Goal: Task Accomplishment & Management: Complete application form

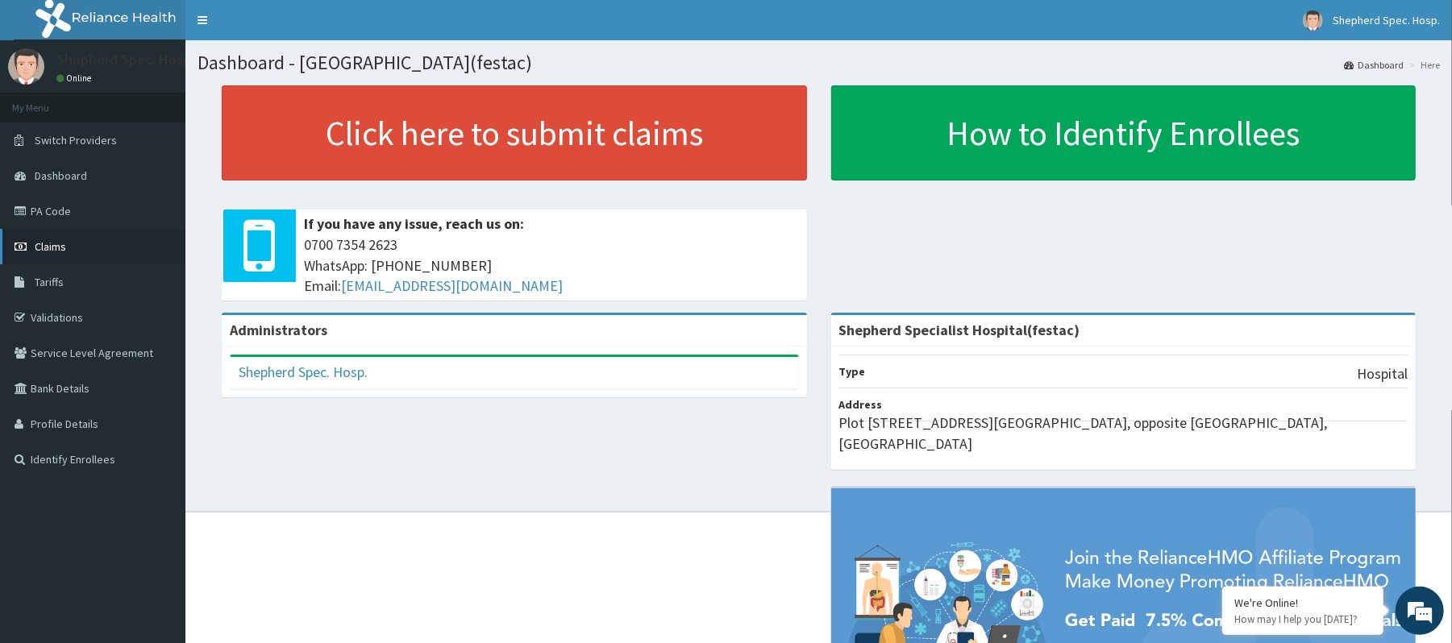
click at [52, 256] on link "Claims" at bounding box center [92, 246] width 185 height 35
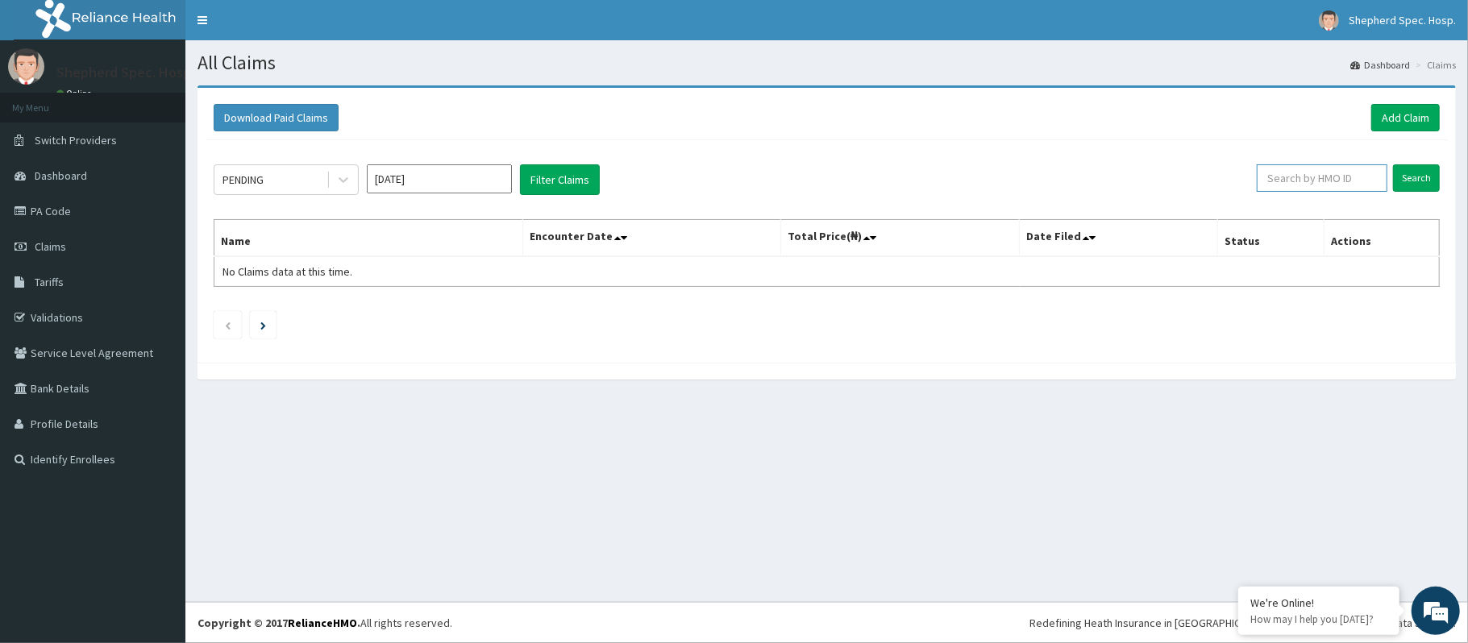
click at [1294, 171] on input "text" at bounding box center [1322, 177] width 131 height 27
paste input "tdp/10578/a"
type input "tdp/10578/a"
click at [1425, 171] on input "Search" at bounding box center [1416, 177] width 47 height 27
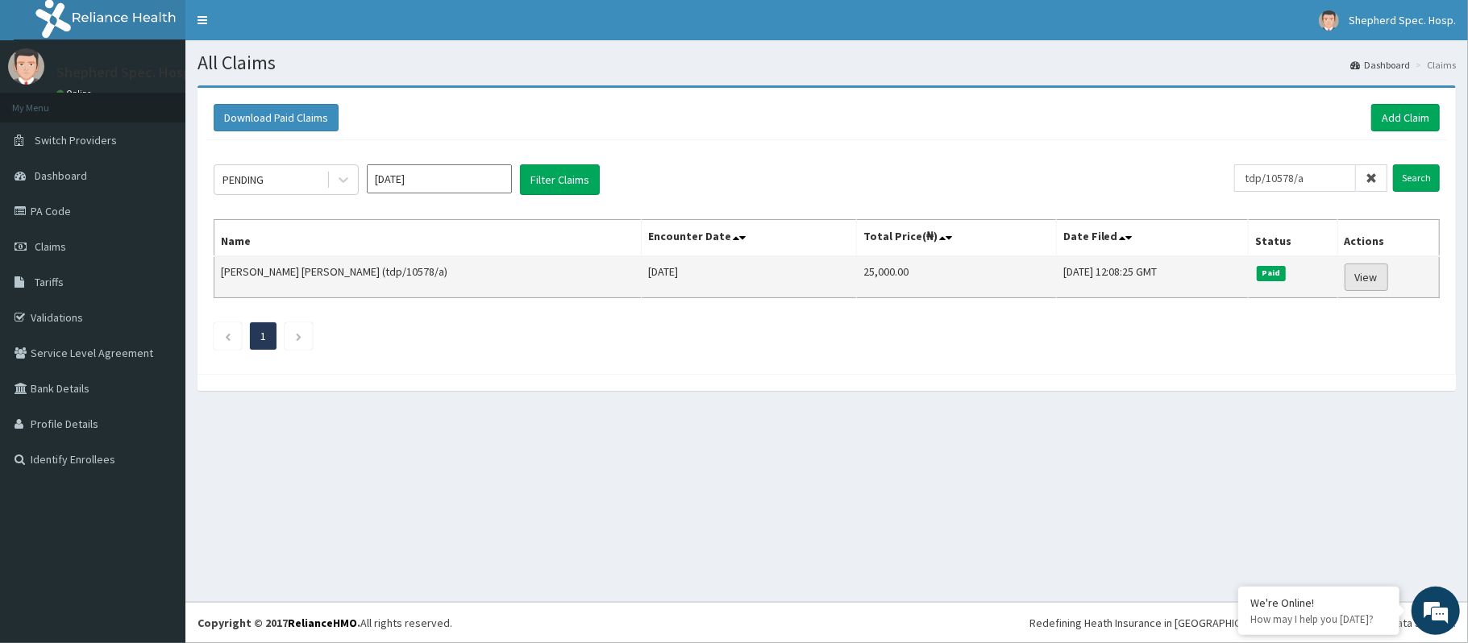
click at [1365, 272] on link "View" at bounding box center [1366, 277] width 44 height 27
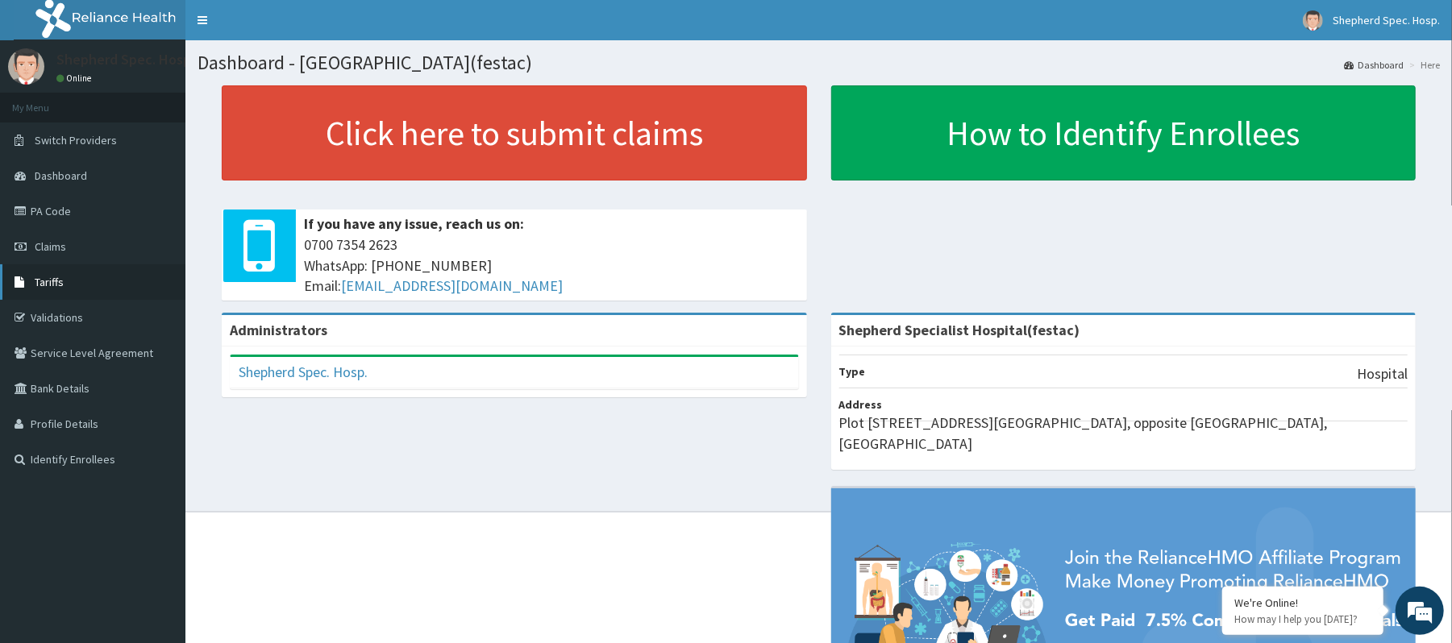
click at [56, 284] on span "Tariffs" at bounding box center [49, 282] width 29 height 15
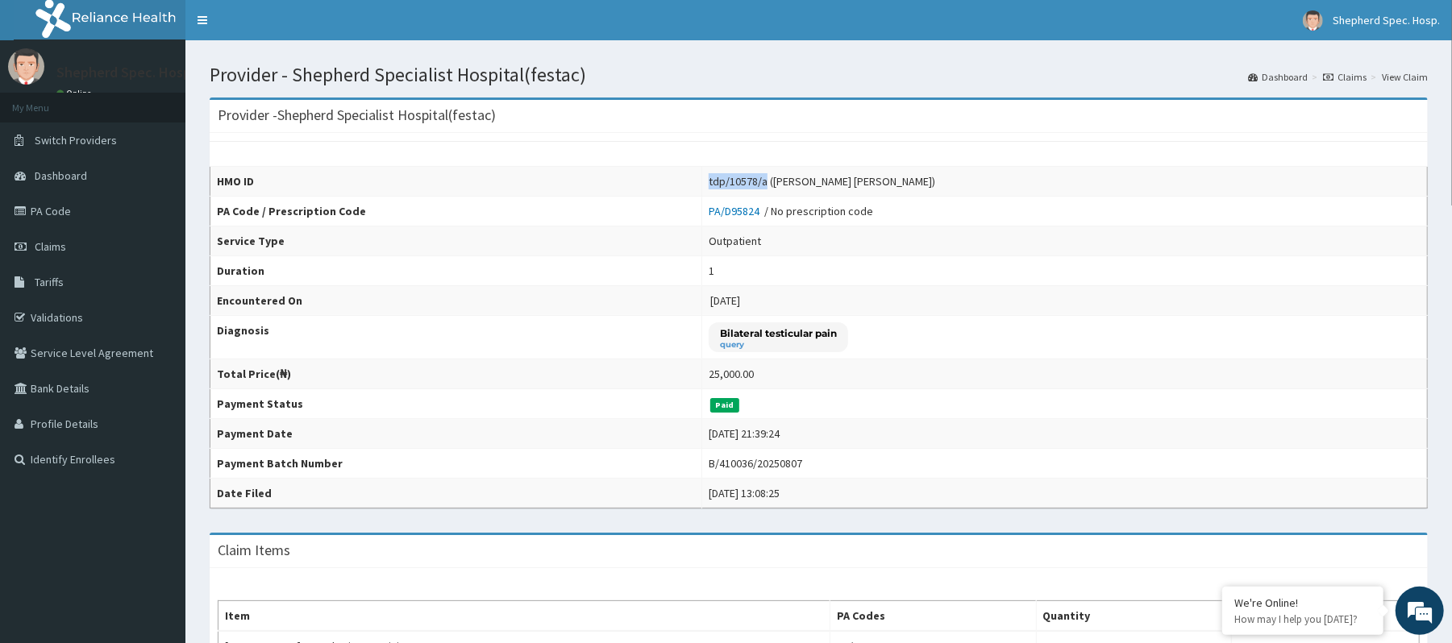
drag, startPoint x: 840, startPoint y: 181, endPoint x: 783, endPoint y: 179, distance: 56.4
click at [783, 179] on div "tdp/10578/a (Charlie Adami Tom)" at bounding box center [821, 181] width 226 height 16
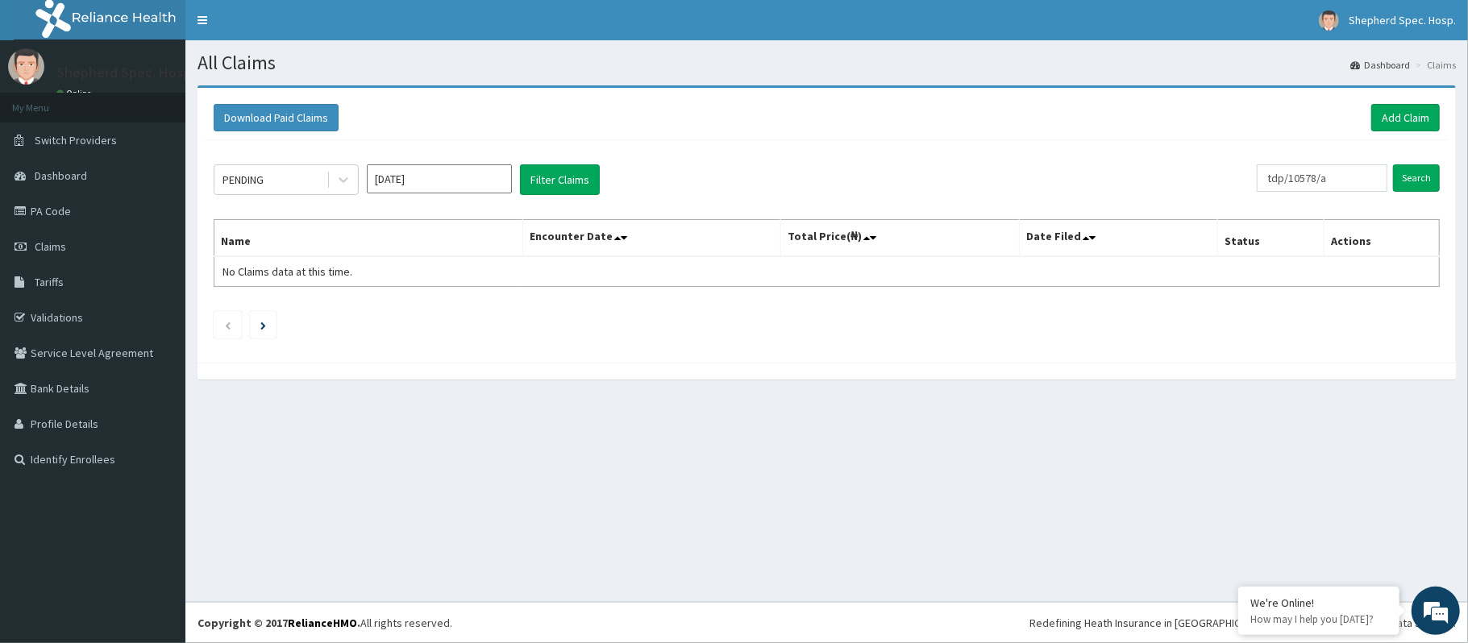
click at [1393, 134] on div "Download Paid Claims Add Claim" at bounding box center [827, 118] width 1242 height 44
click at [1402, 116] on link "Add Claim" at bounding box center [1405, 117] width 69 height 27
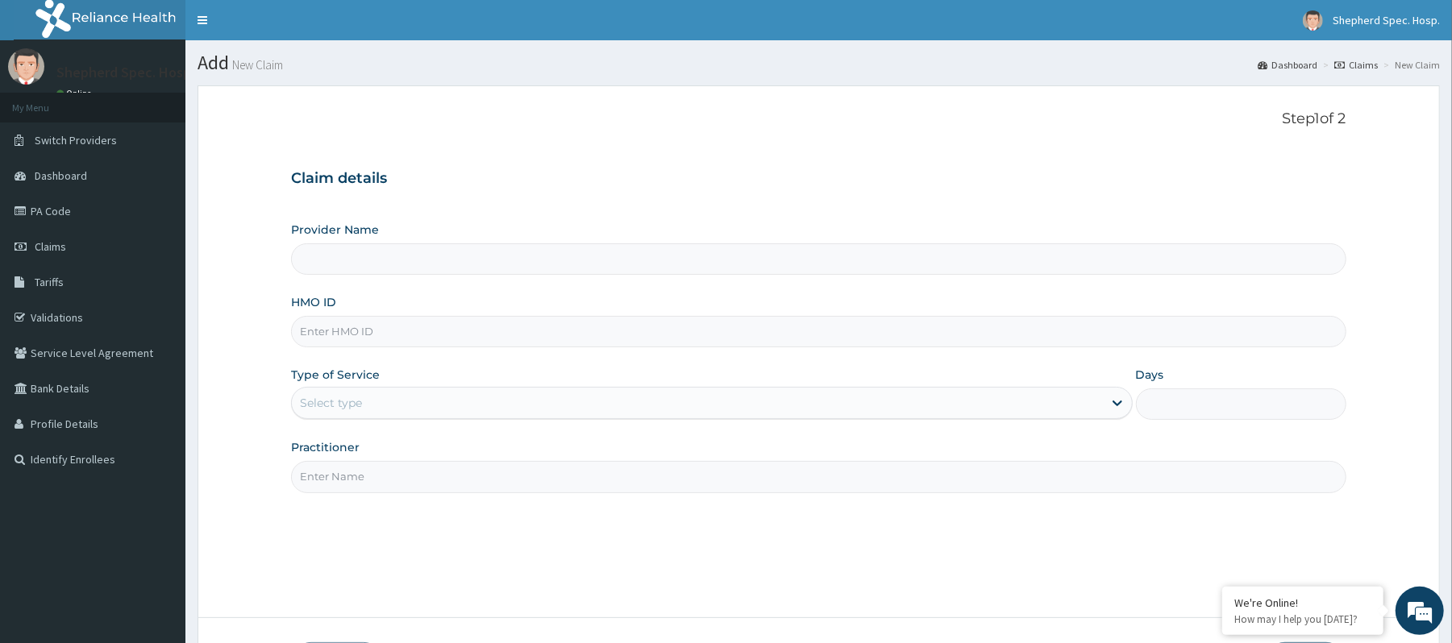
click at [479, 330] on input "HMO ID" at bounding box center [818, 331] width 1054 height 31
paste input "tdp/10578/a"
type input "tdp/10578/a"
type input "Shepherd Specialist Hospital(festac)"
click at [405, 395] on div "Select type" at bounding box center [697, 403] width 810 height 26
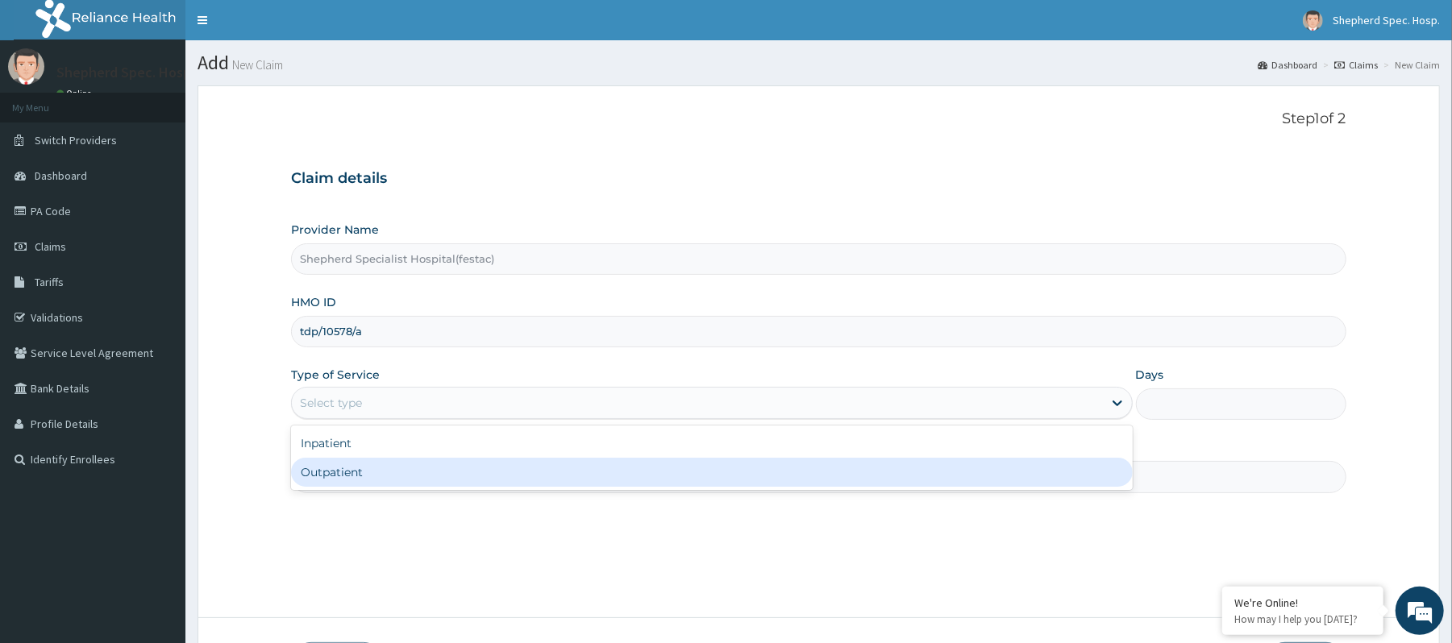
drag, startPoint x: 392, startPoint y: 449, endPoint x: 388, endPoint y: 463, distance: 14.1
click at [388, 463] on div "Inpatient Outpatient" at bounding box center [711, 458] width 841 height 64
click at [388, 464] on div "Outpatient" at bounding box center [711, 472] width 841 height 29
type input "1"
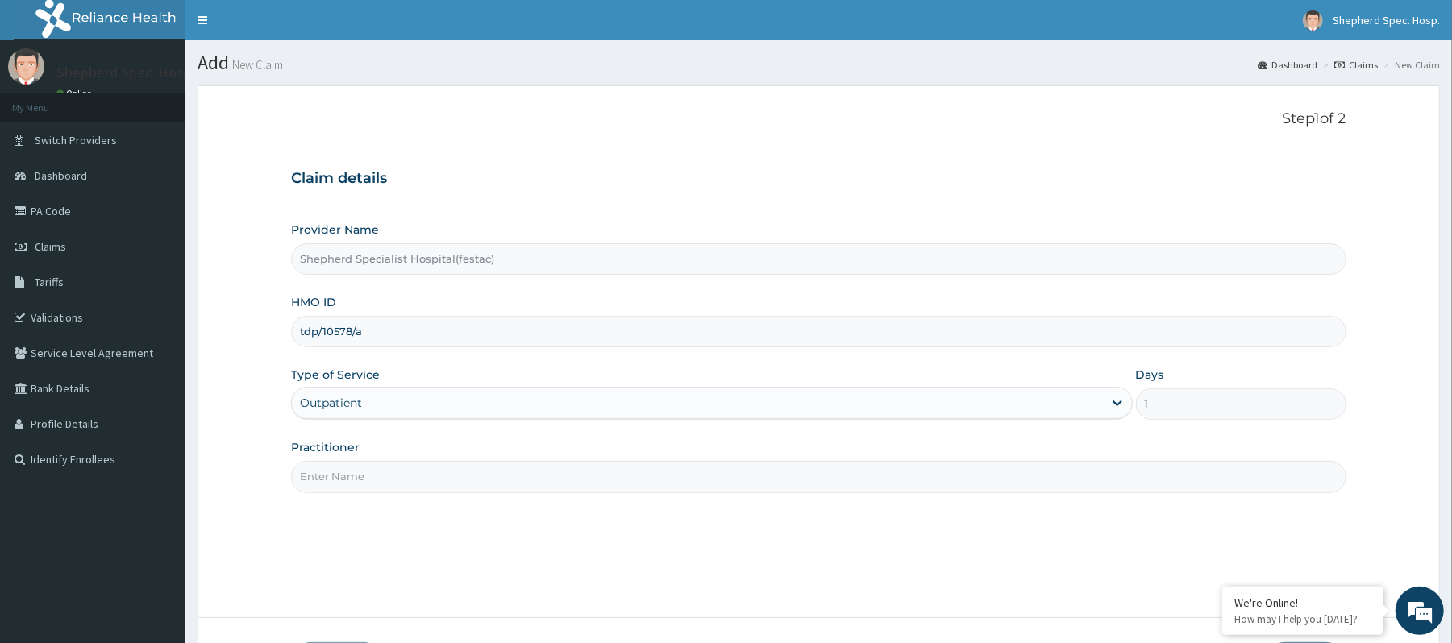
click at [388, 464] on input "Practitioner" at bounding box center [818, 476] width 1054 height 31
click at [406, 471] on input "Practitioner" at bounding box center [818, 476] width 1054 height 31
type input "DR EDEWOR"
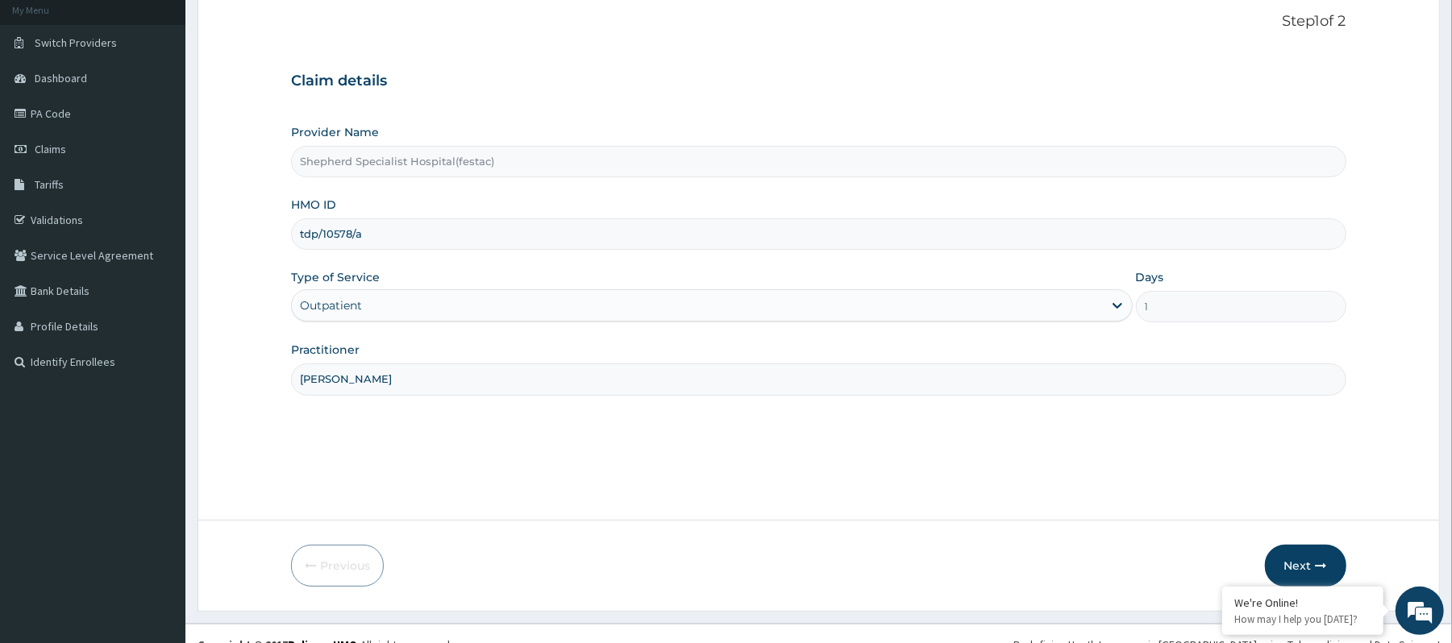
scroll to position [120, 0]
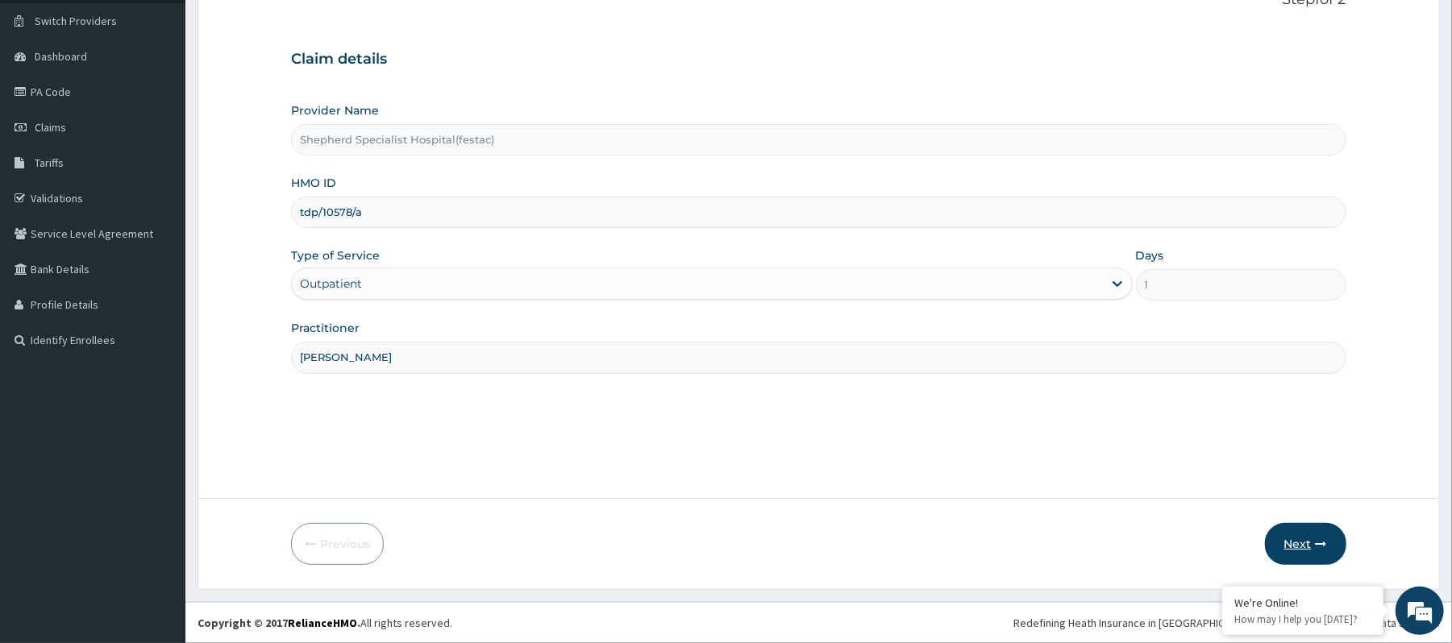
click at [1284, 556] on button "Next" at bounding box center [1305, 544] width 81 height 42
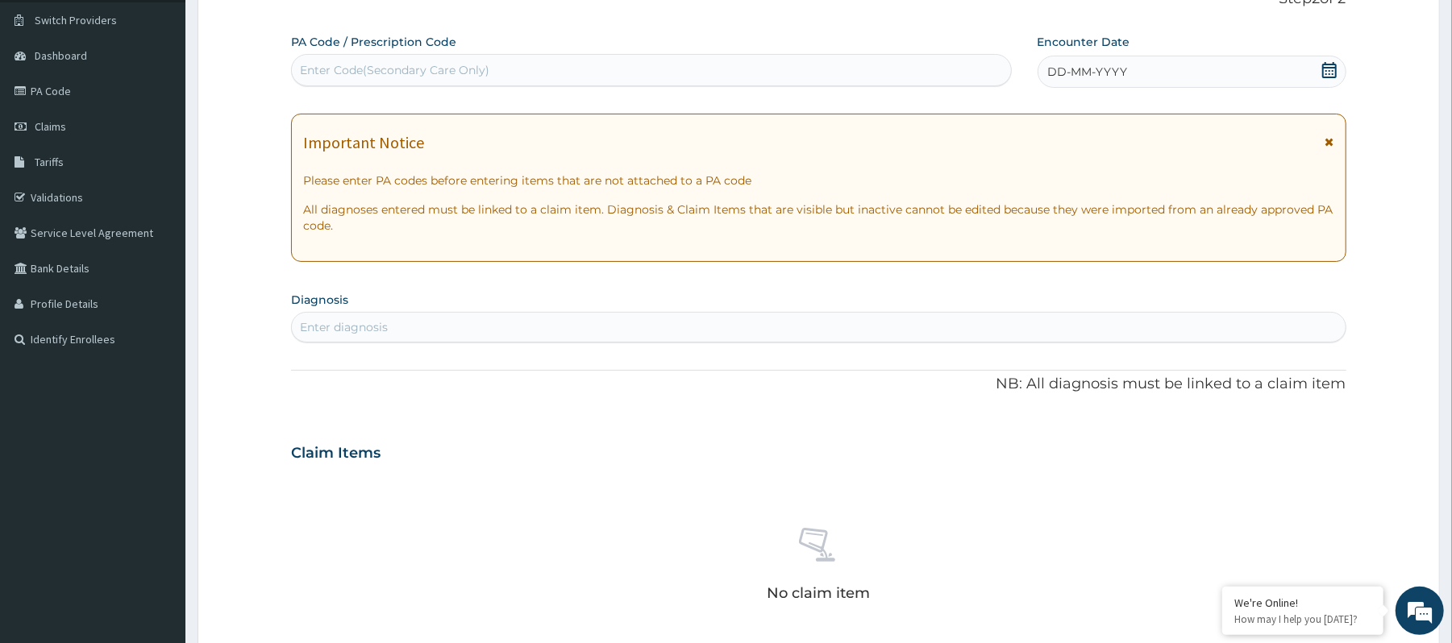
click at [464, 319] on div "Enter diagnosis" at bounding box center [818, 327] width 1053 height 26
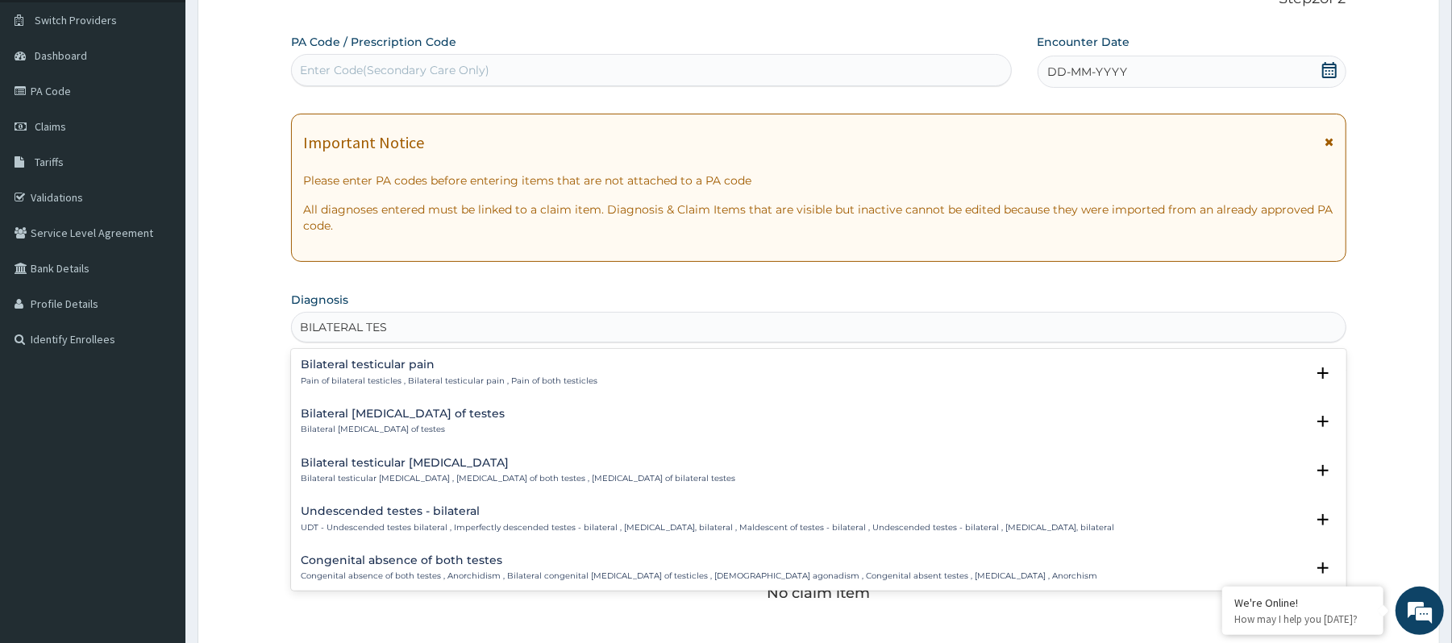
type input "BILATERAL TEST"
click at [526, 390] on div "Bilateral testicular pain Pain of bilateral testicles , Bilateral testicular pa…" at bounding box center [818, 377] width 1035 height 36
click at [521, 371] on h4 "Bilateral testicular pain" at bounding box center [449, 365] width 297 height 12
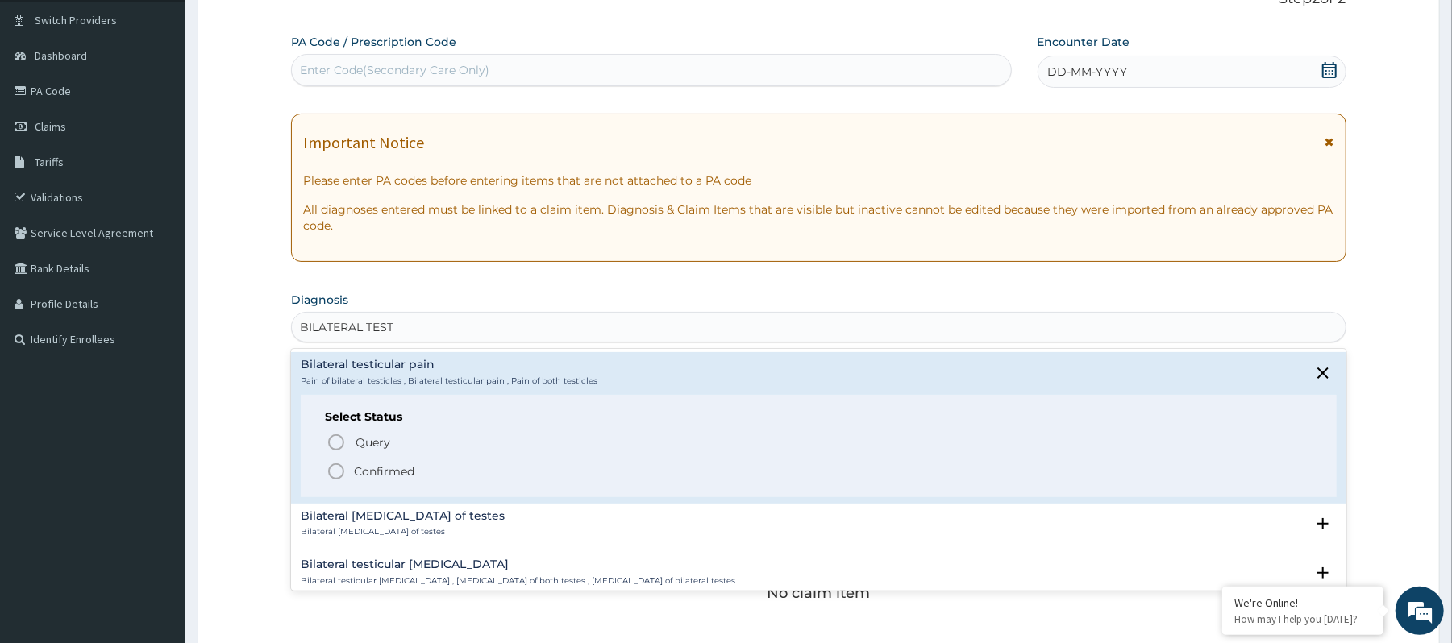
click at [410, 456] on div "Query Query covers suspected (?), Keep in view (kiv), Ruled out (r/o) Confirmed" at bounding box center [818, 455] width 987 height 49
click at [390, 468] on p "Confirmed" at bounding box center [384, 471] width 60 height 16
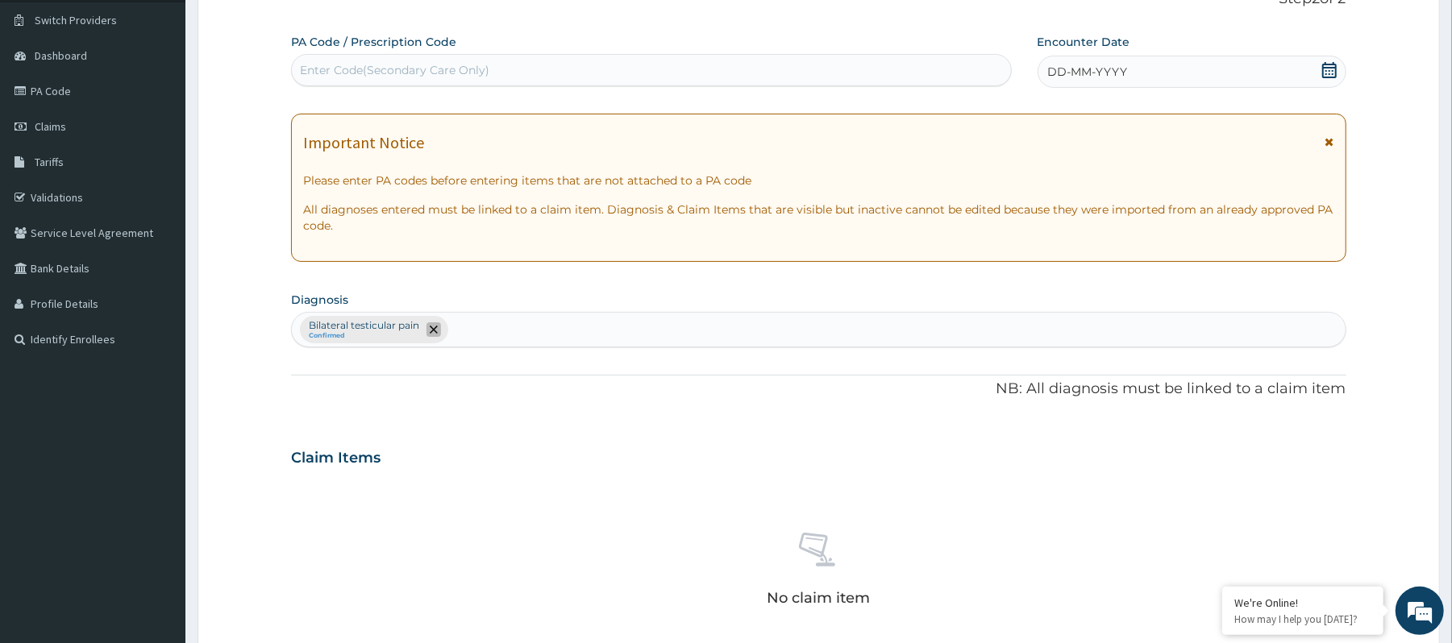
click at [435, 323] on span "remove selection option" at bounding box center [433, 329] width 15 height 15
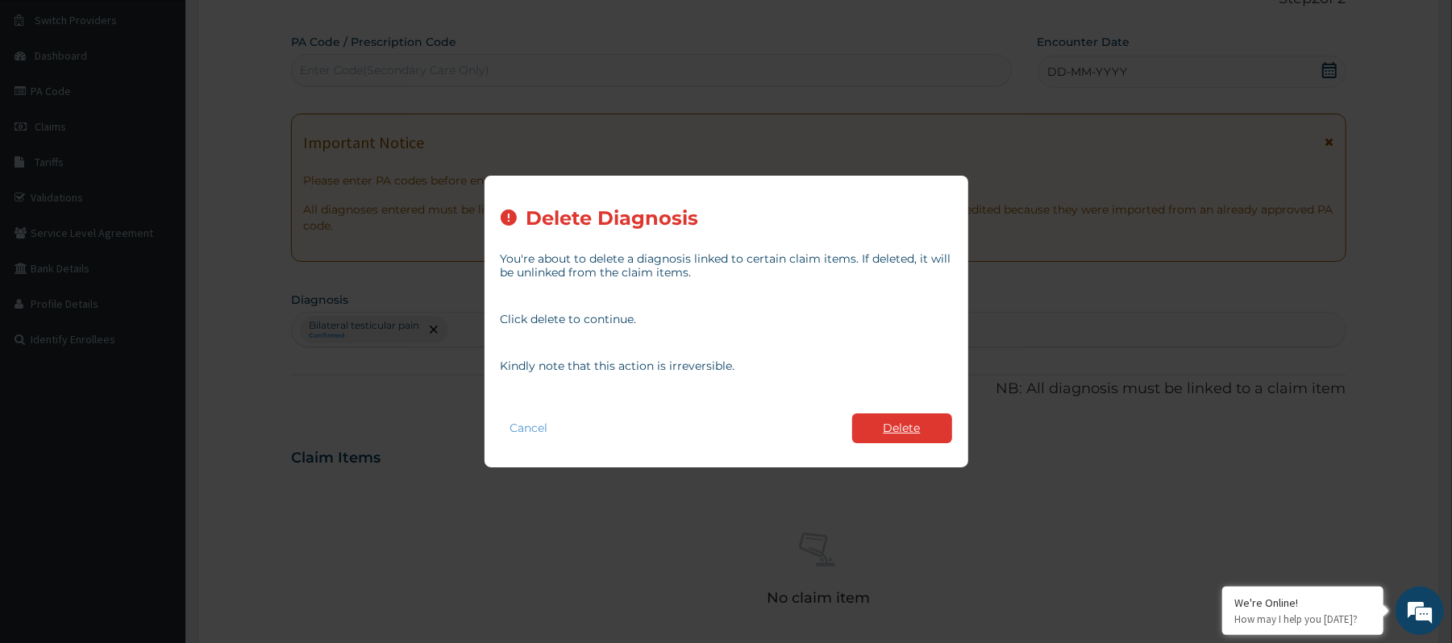
click at [914, 427] on button "Delete" at bounding box center [902, 428] width 100 height 30
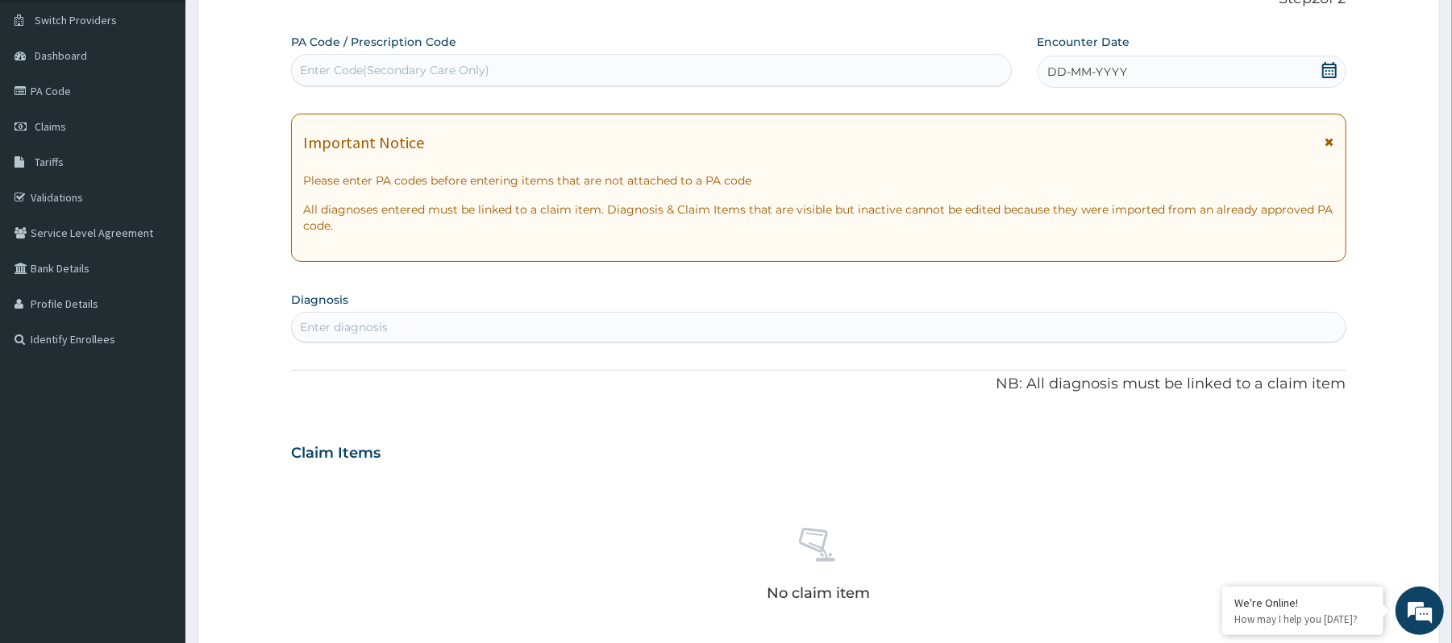
click at [549, 322] on div "Enter diagnosis" at bounding box center [818, 327] width 1053 height 26
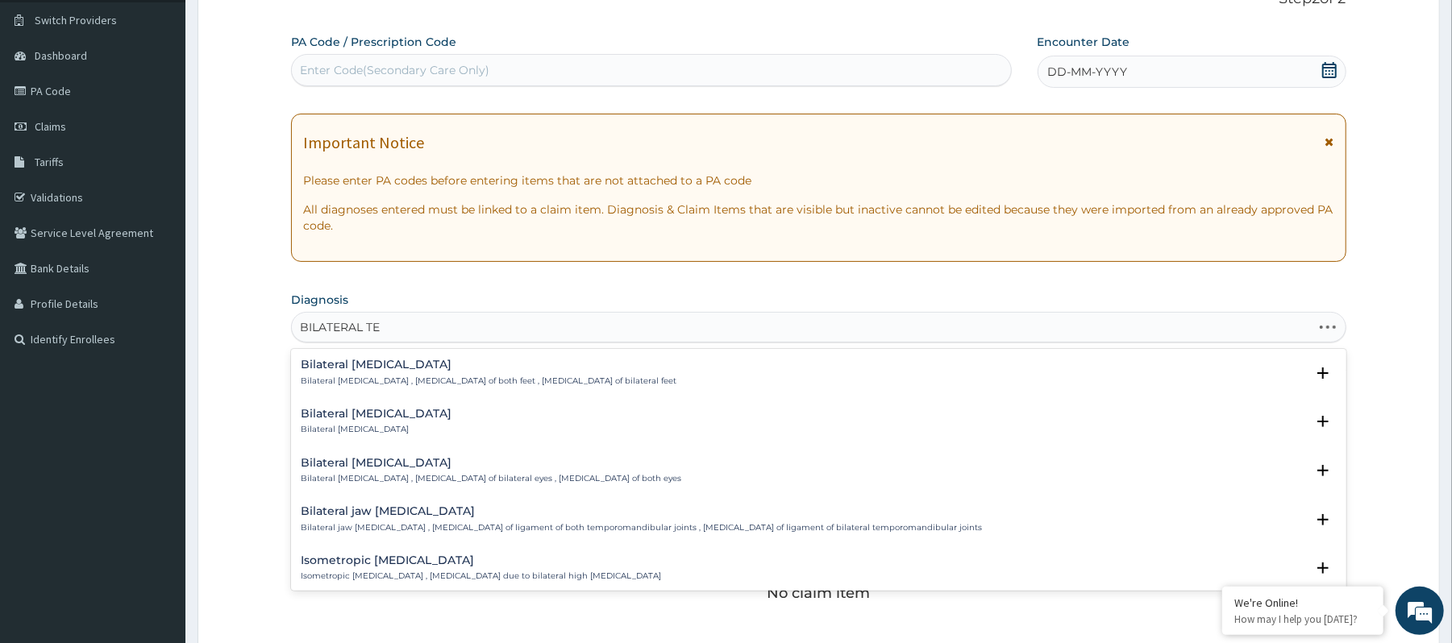
type input "BILATERAL TES"
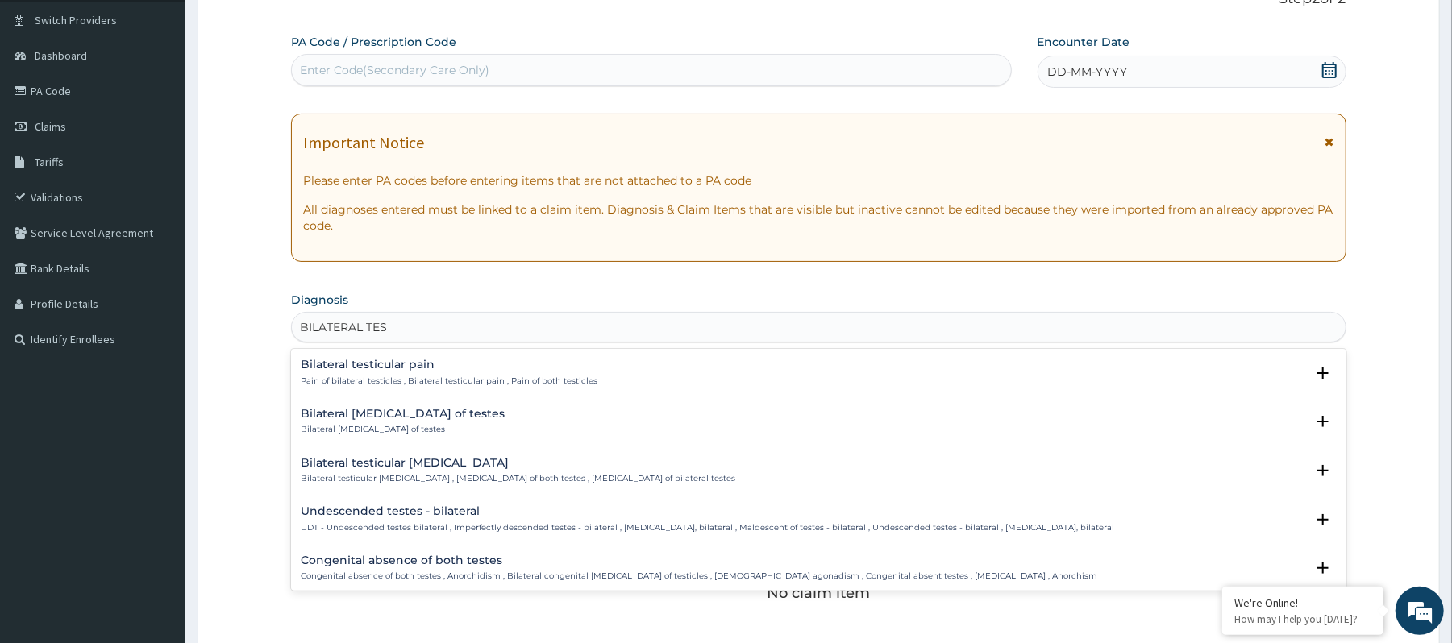
click at [555, 379] on p "Pain of bilateral testicles , Bilateral testicular pain , Pain of both testicles" at bounding box center [449, 381] width 297 height 11
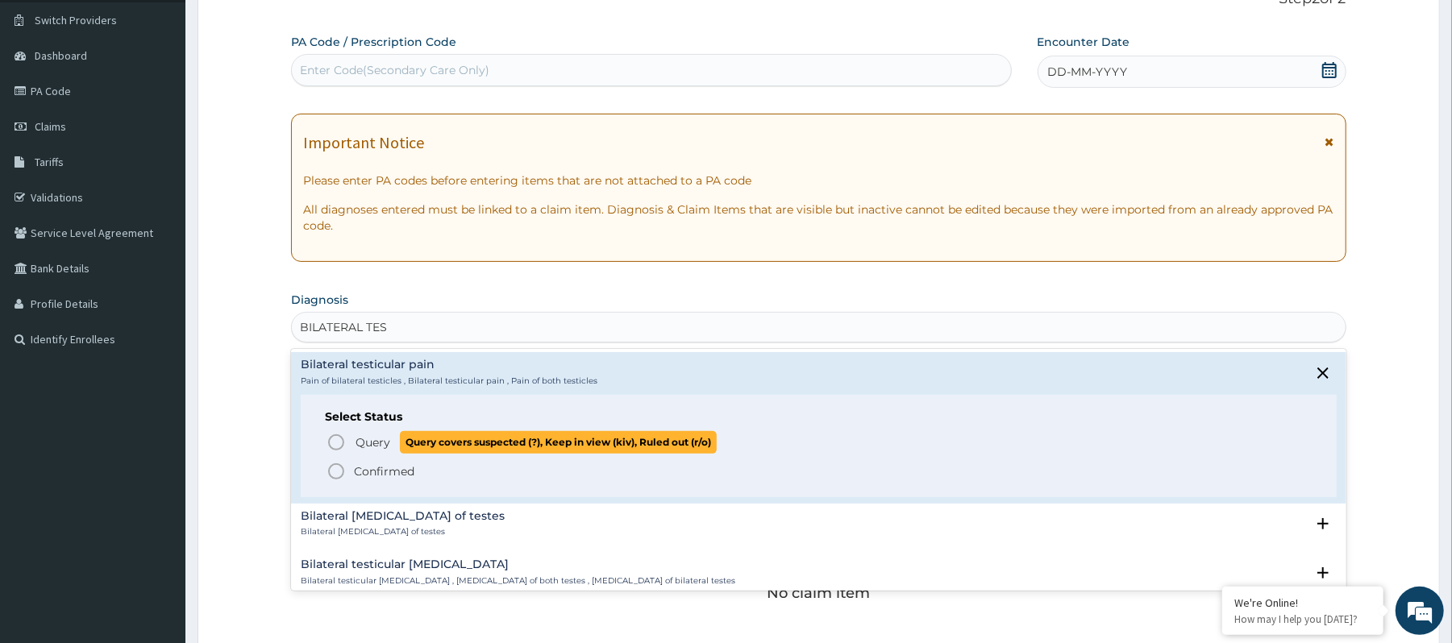
click at [529, 438] on span "Query covers suspected (?), Keep in view (kiv), Ruled out (r/o)" at bounding box center [558, 442] width 317 height 22
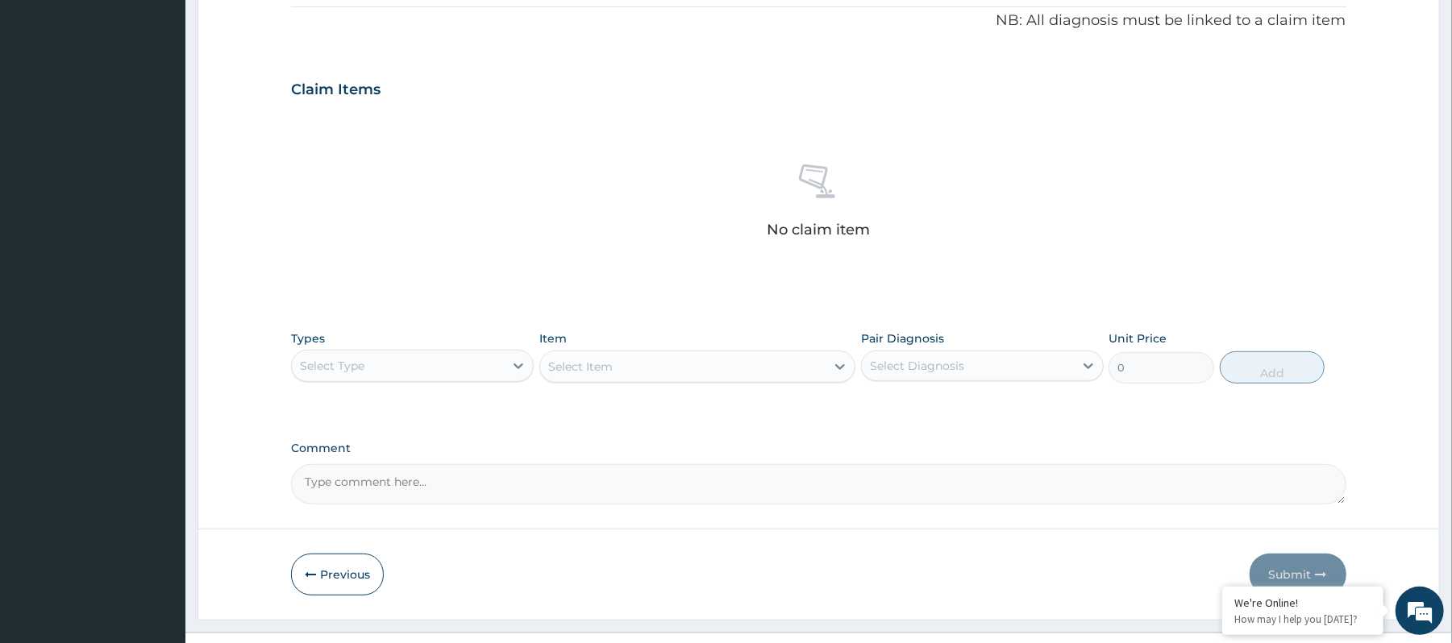
scroll to position [521, 0]
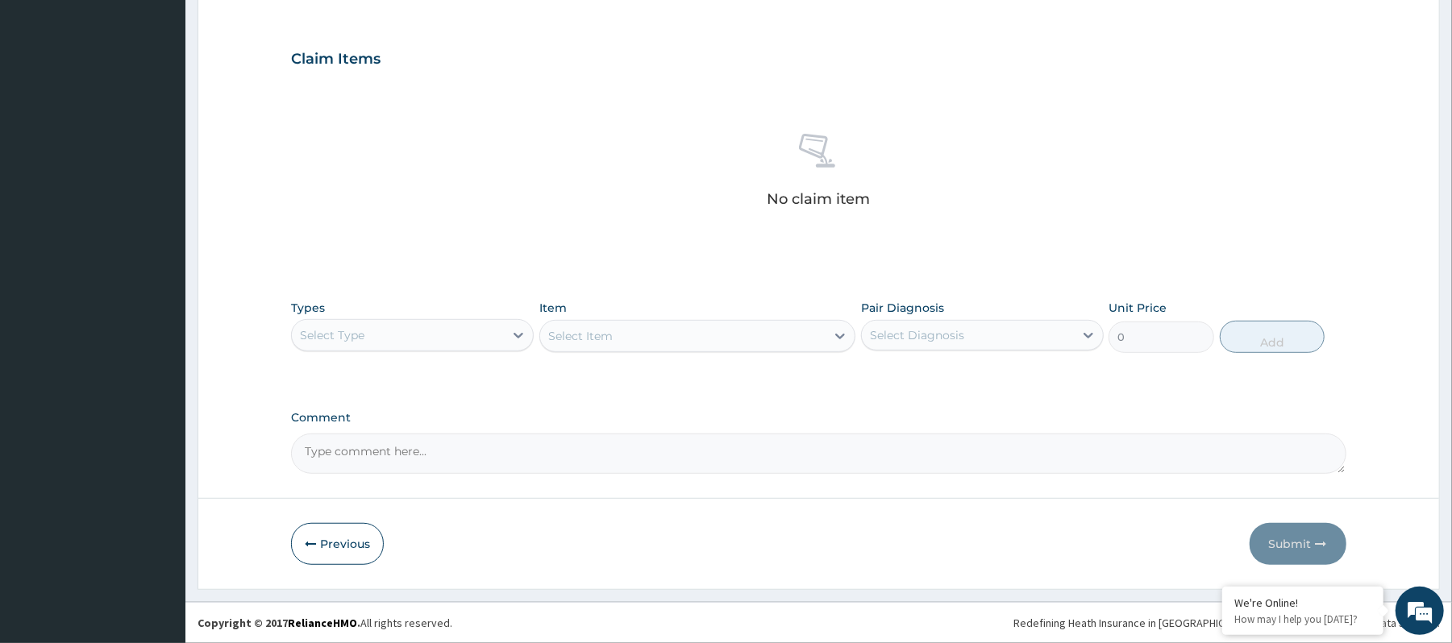
click at [497, 343] on div "Select Type" at bounding box center [398, 335] width 212 height 26
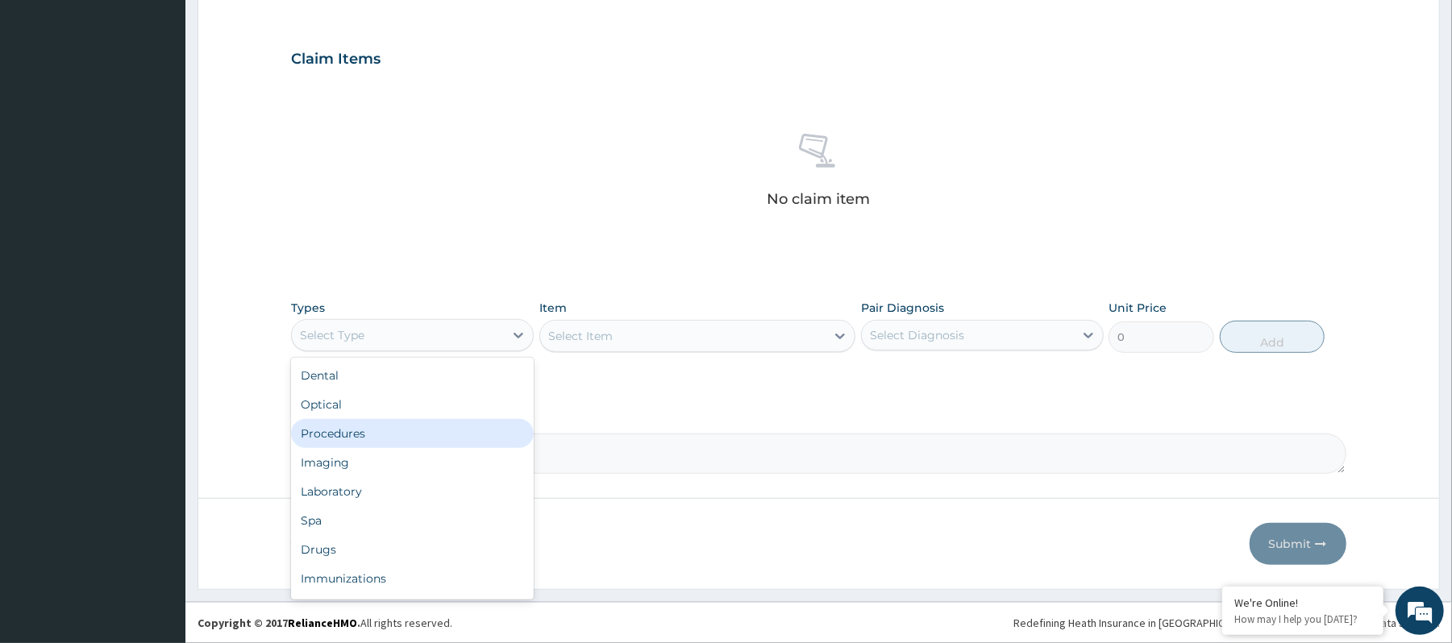
click at [482, 436] on div "Procedures" at bounding box center [412, 433] width 243 height 29
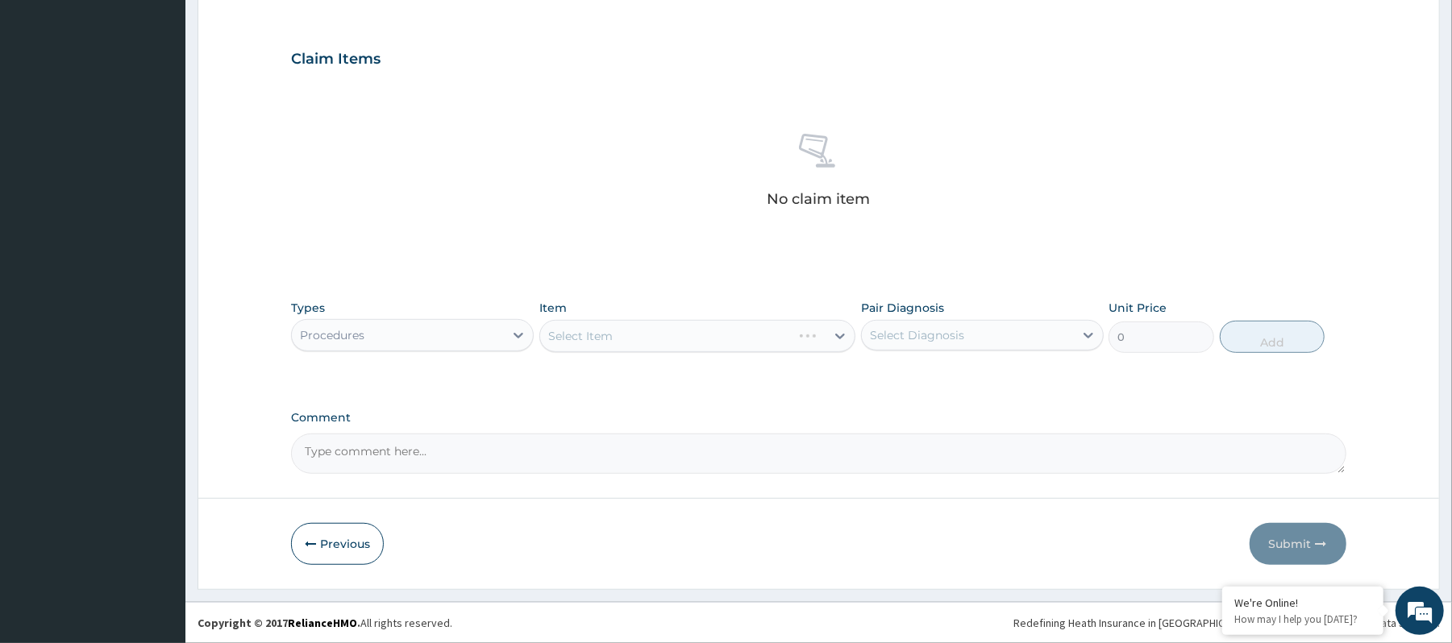
click at [651, 333] on div "Select Item" at bounding box center [697, 336] width 316 height 32
click at [651, 333] on div "Select Item" at bounding box center [665, 336] width 251 height 26
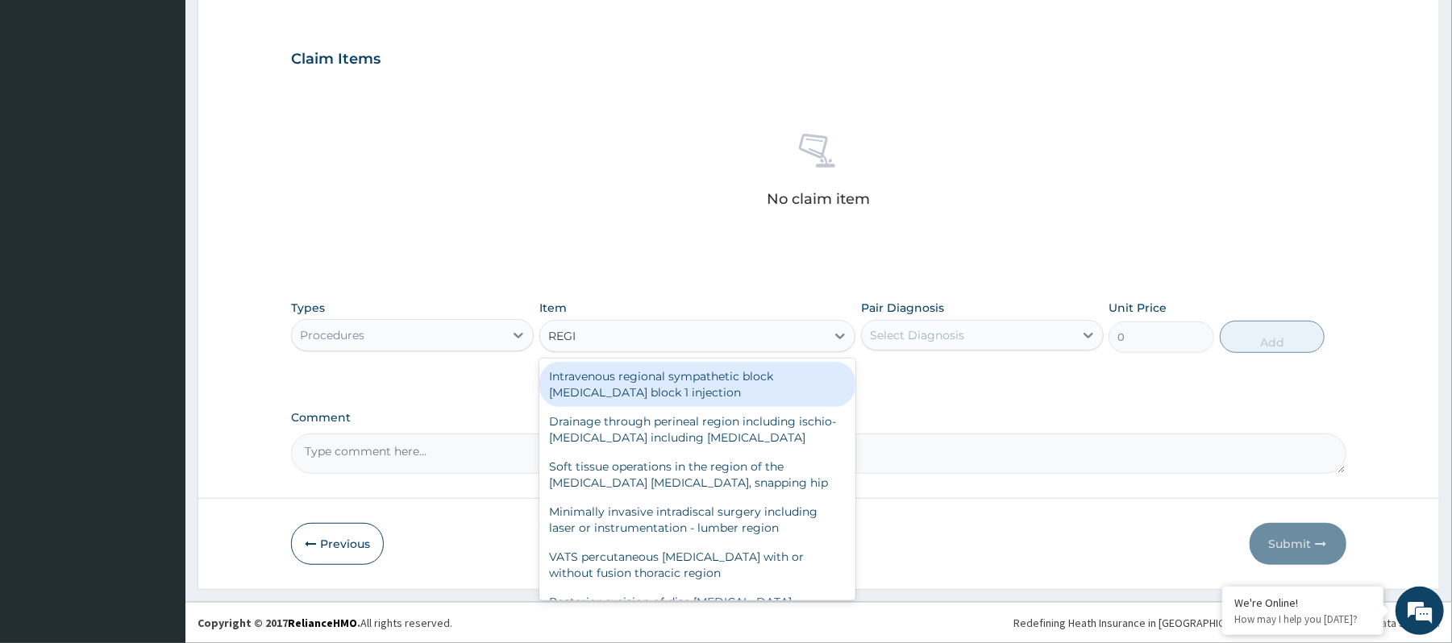
type input "REGIS"
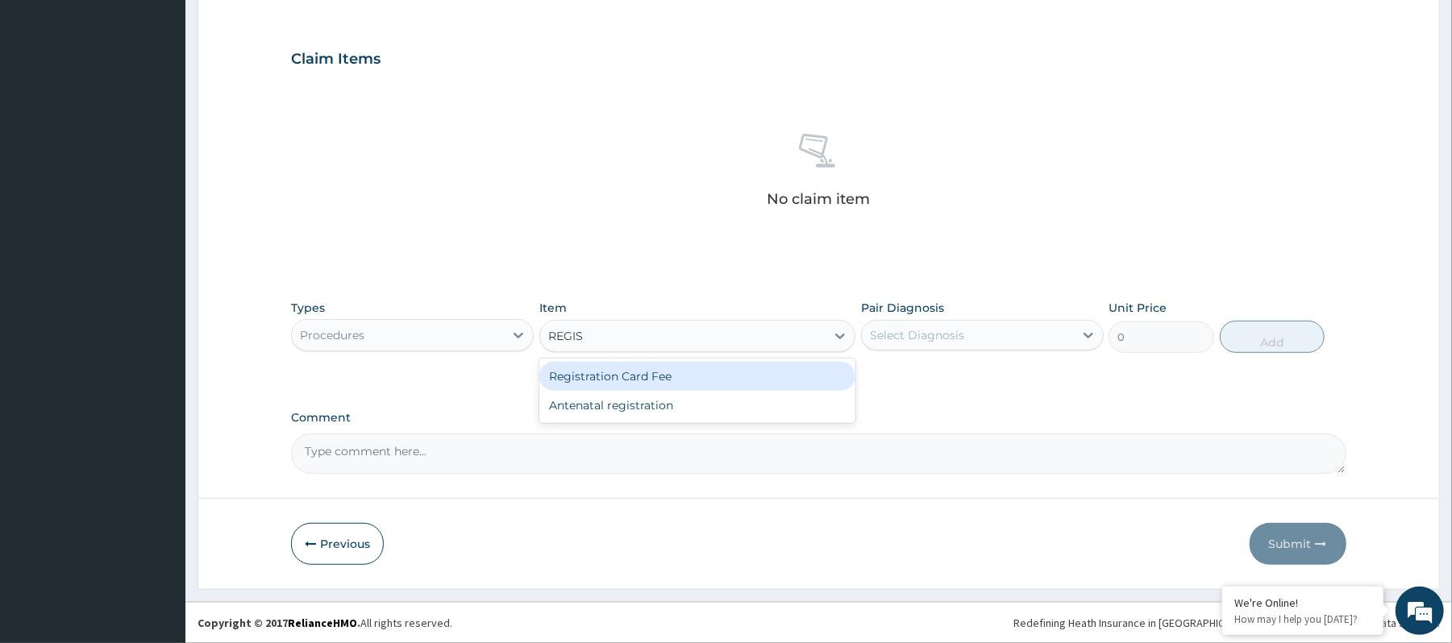
click at [651, 385] on div "Registration Card Fee" at bounding box center [697, 376] width 316 height 29
type input "2900"
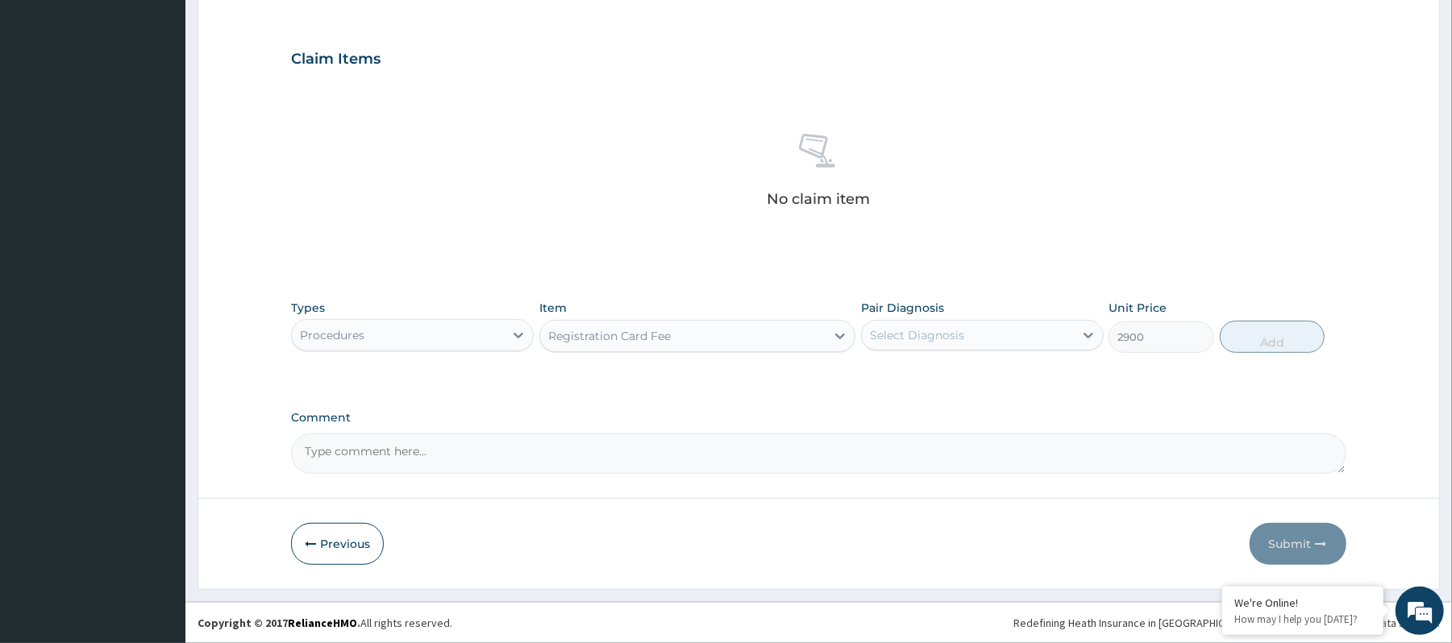
click at [949, 329] on div "Select Diagnosis" at bounding box center [917, 335] width 94 height 16
click at [953, 385] on div "Bilateral testicular pain" at bounding box center [982, 376] width 243 height 33
checkbox input "true"
click at [1267, 324] on button "Add" at bounding box center [1272, 337] width 106 height 32
type input "0"
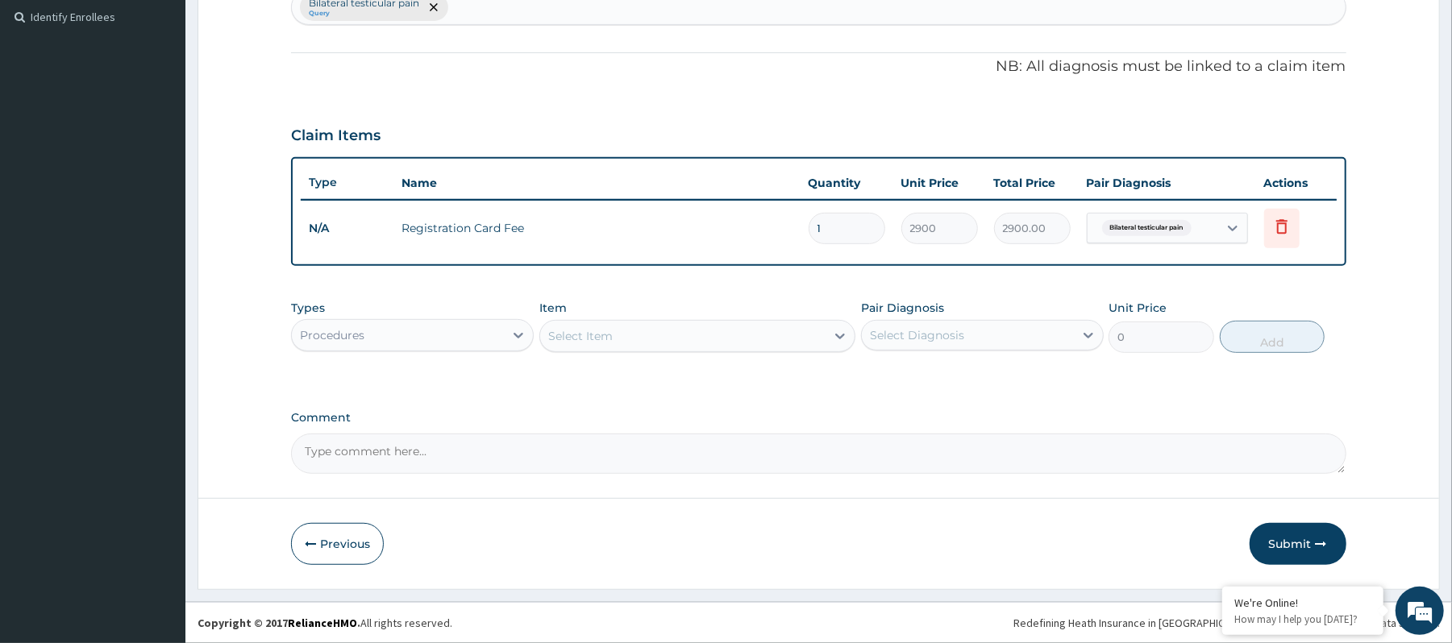
scroll to position [443, 0]
click at [1282, 539] on button "Submit" at bounding box center [1297, 544] width 97 height 42
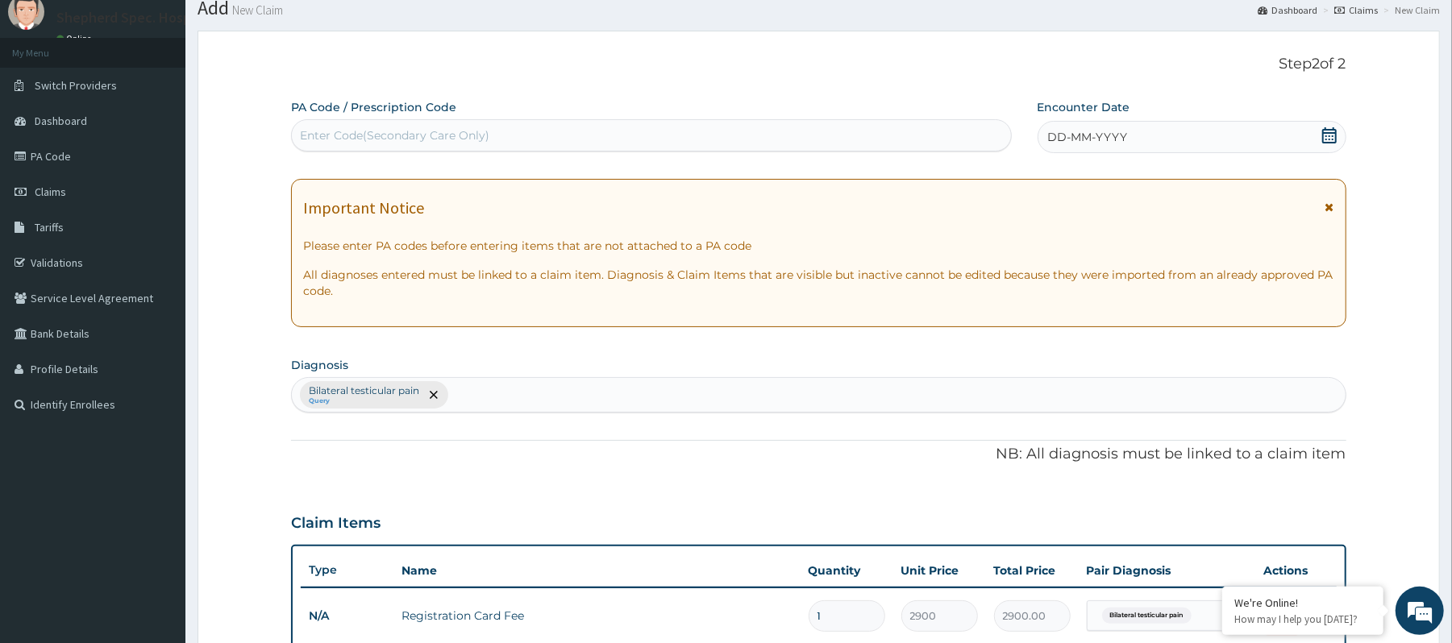
scroll to position [0, 0]
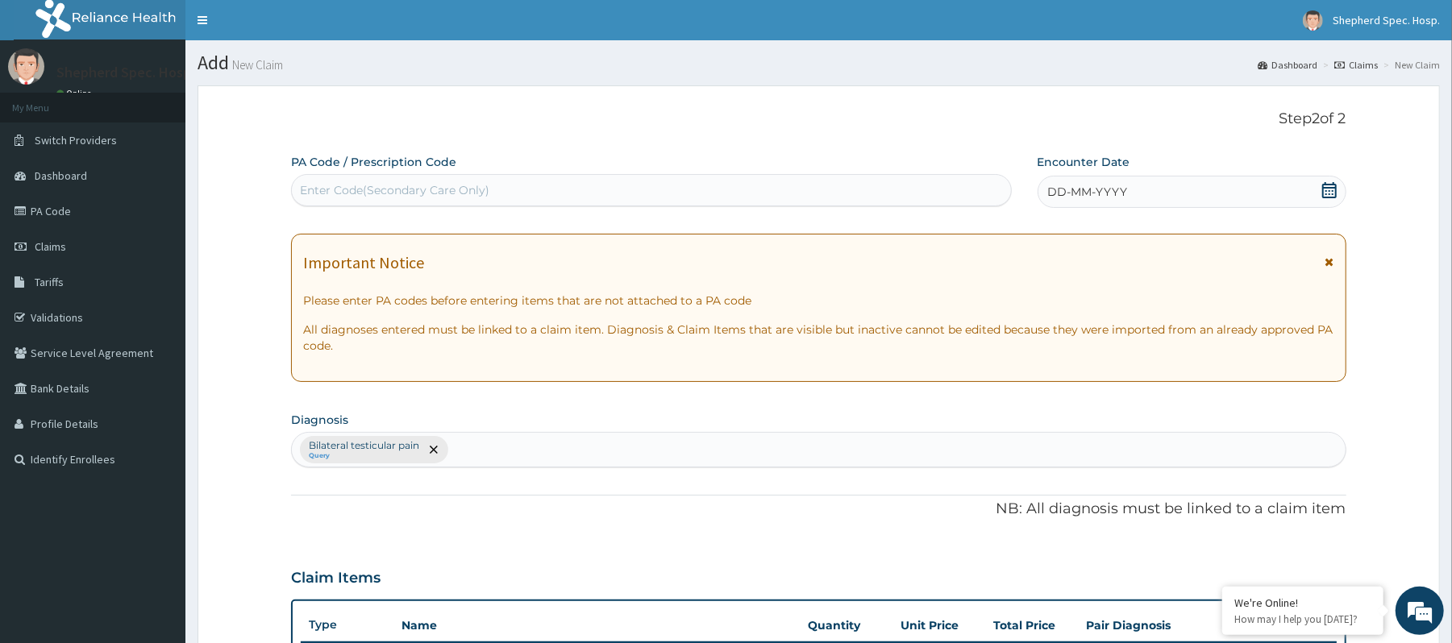
click at [1336, 188] on icon at bounding box center [1329, 190] width 16 height 16
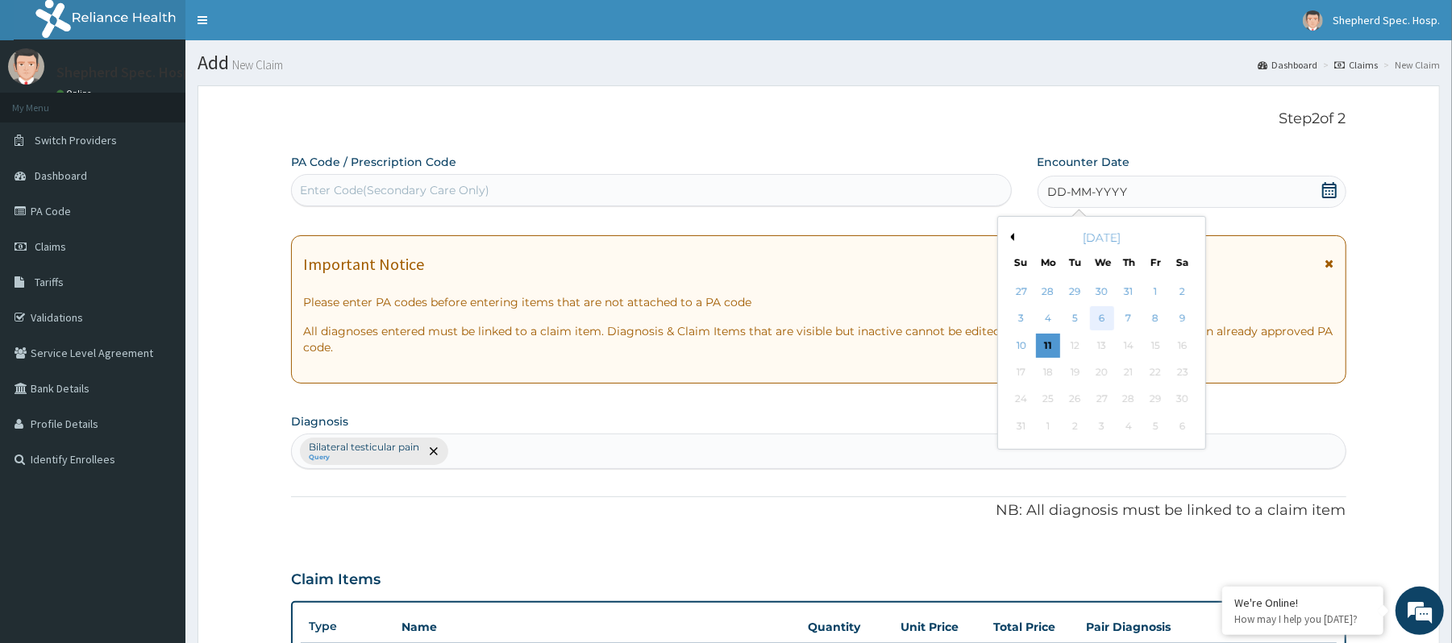
click at [1101, 317] on div "6" at bounding box center [1101, 319] width 24 height 24
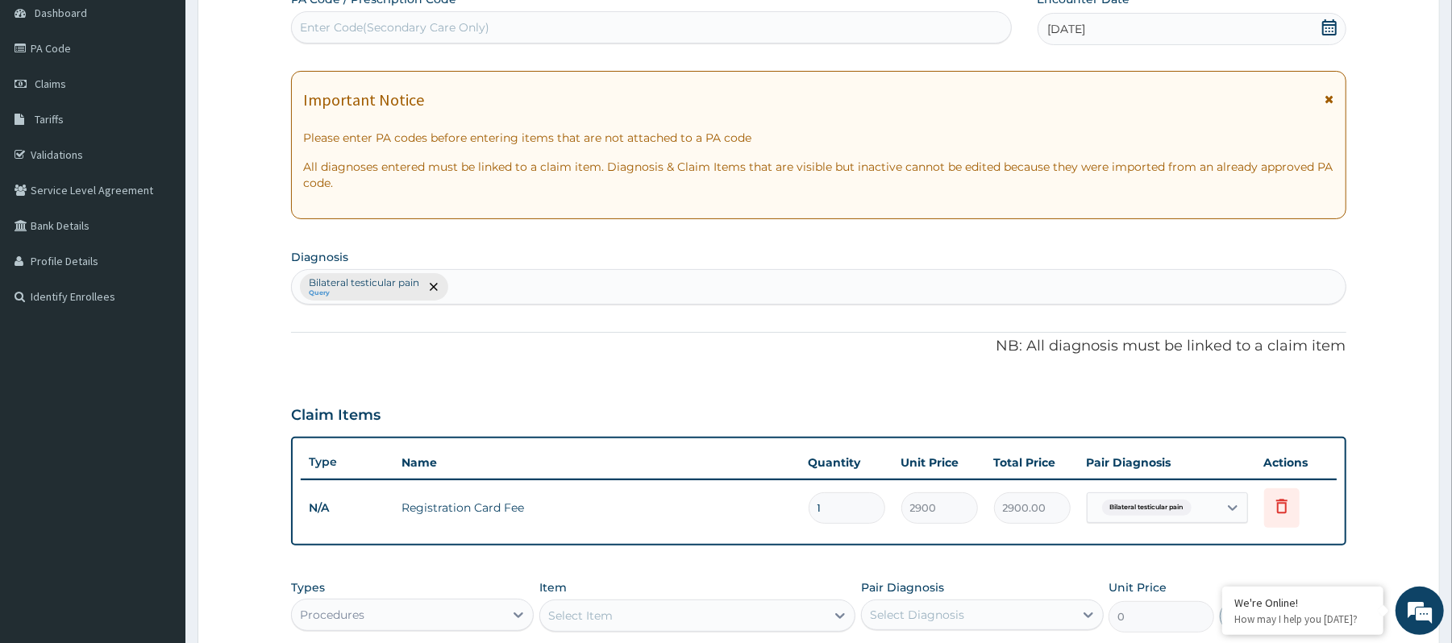
scroll to position [443, 0]
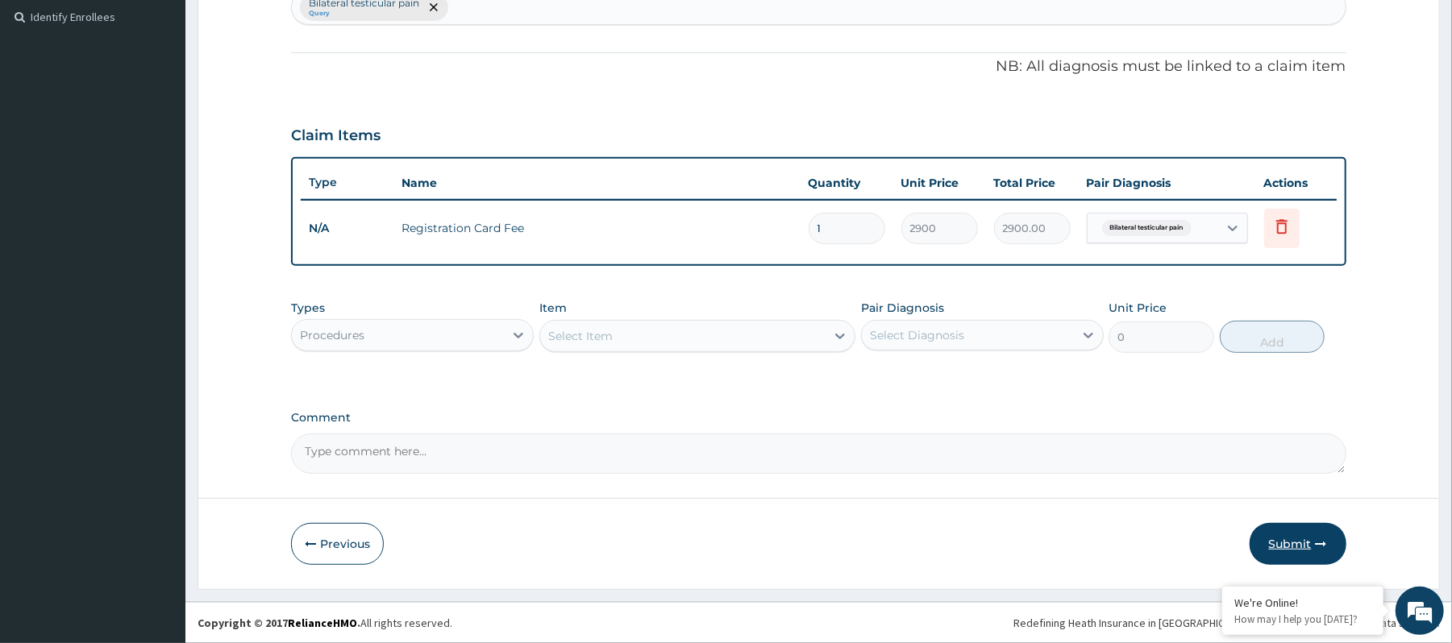
click at [1304, 549] on button "Submit" at bounding box center [1297, 544] width 97 height 42
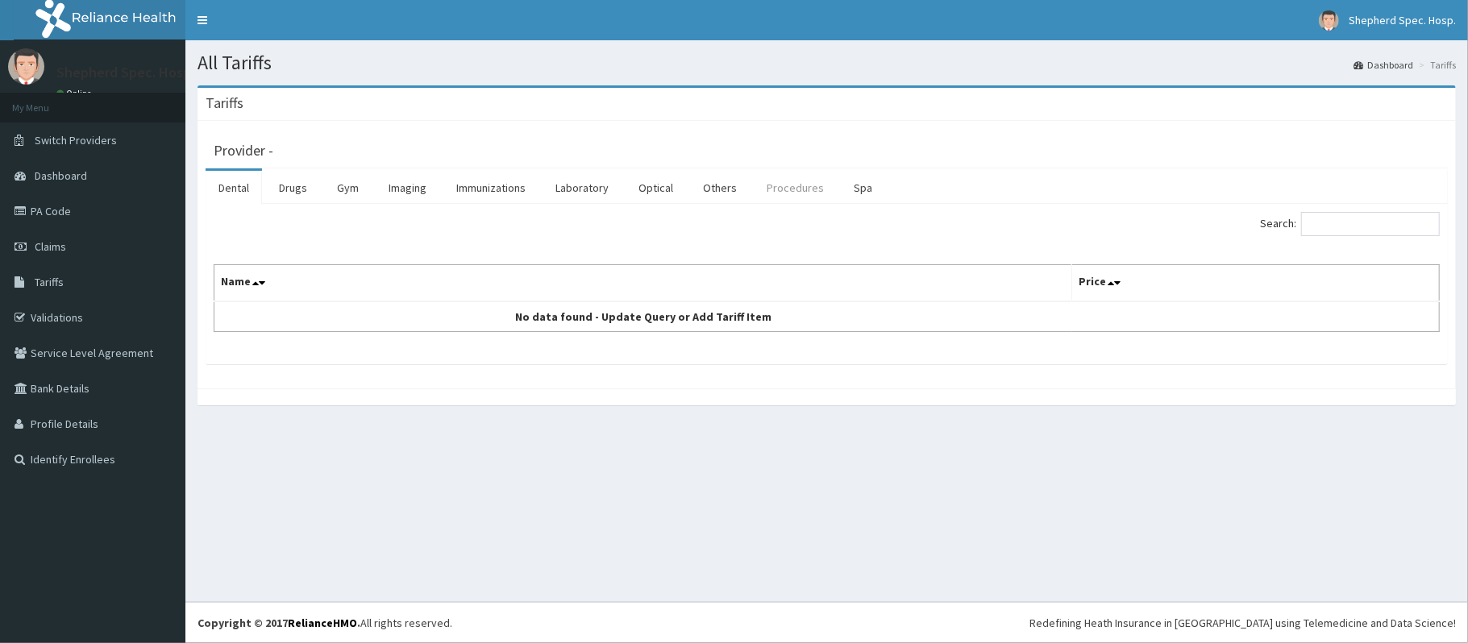
click at [793, 181] on link "Procedures" at bounding box center [795, 188] width 83 height 34
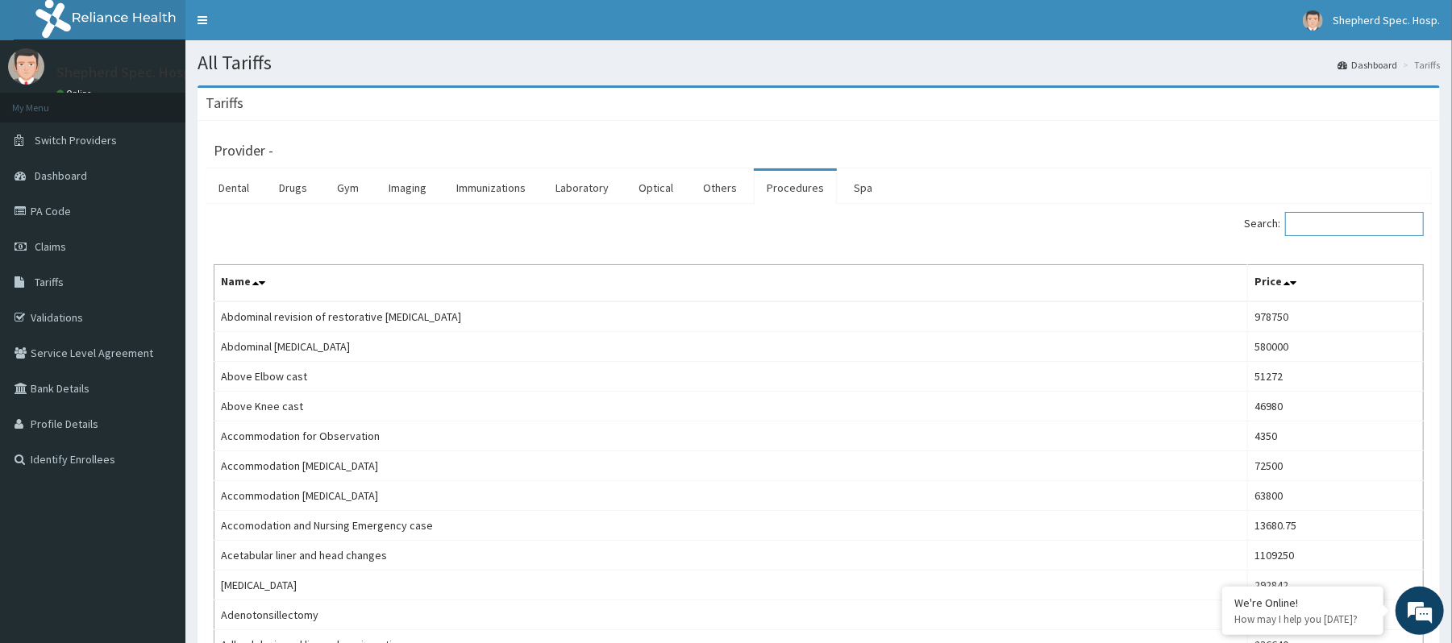
click at [1323, 222] on input "Search:" at bounding box center [1354, 224] width 139 height 24
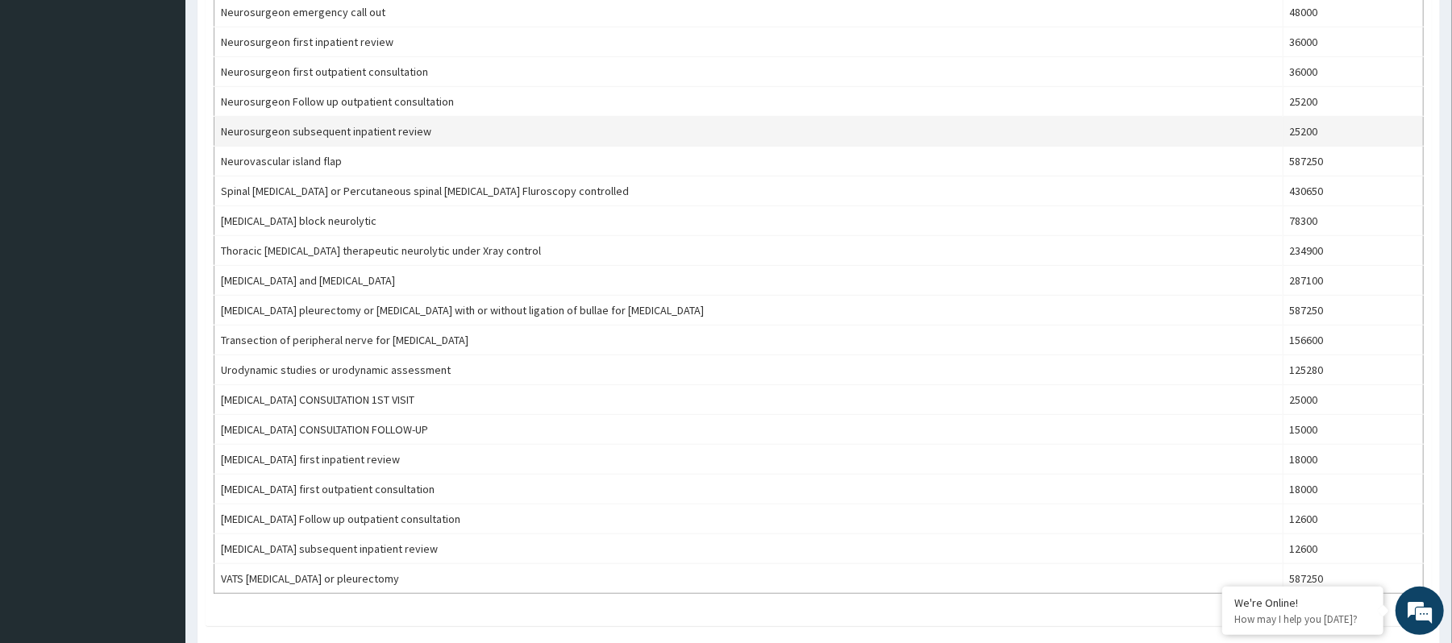
scroll to position [765, 0]
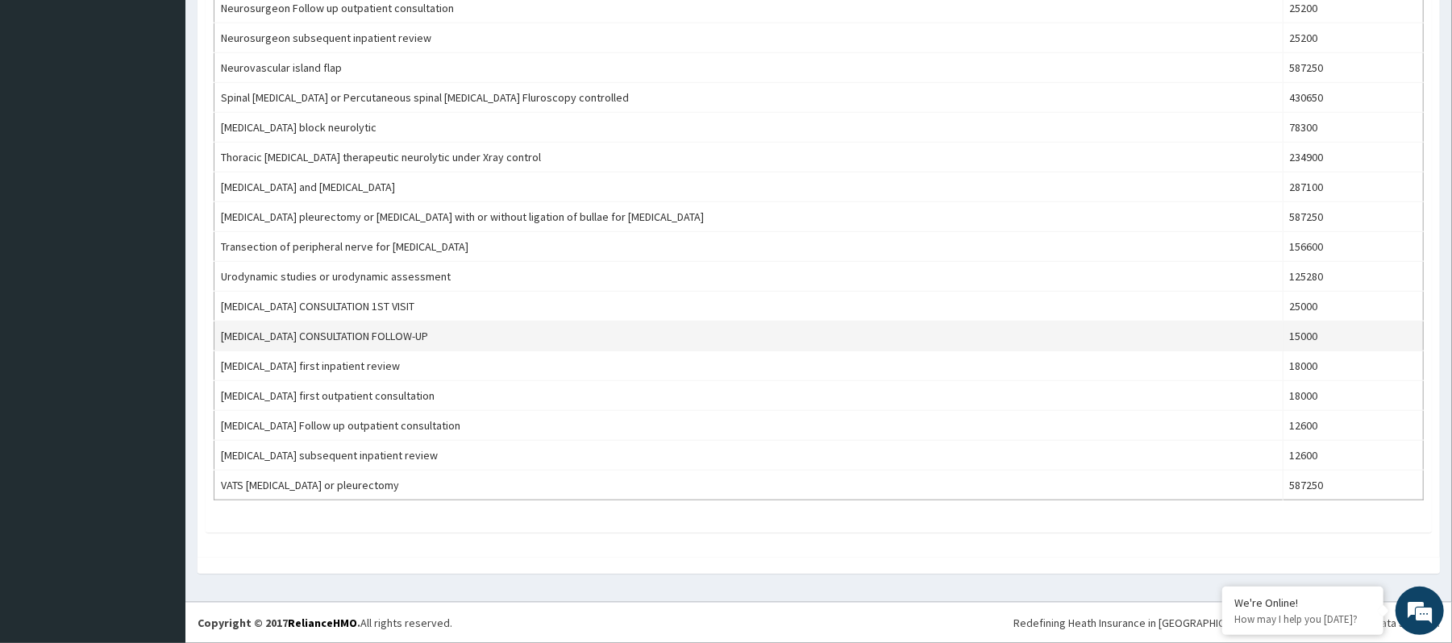
type input "URO"
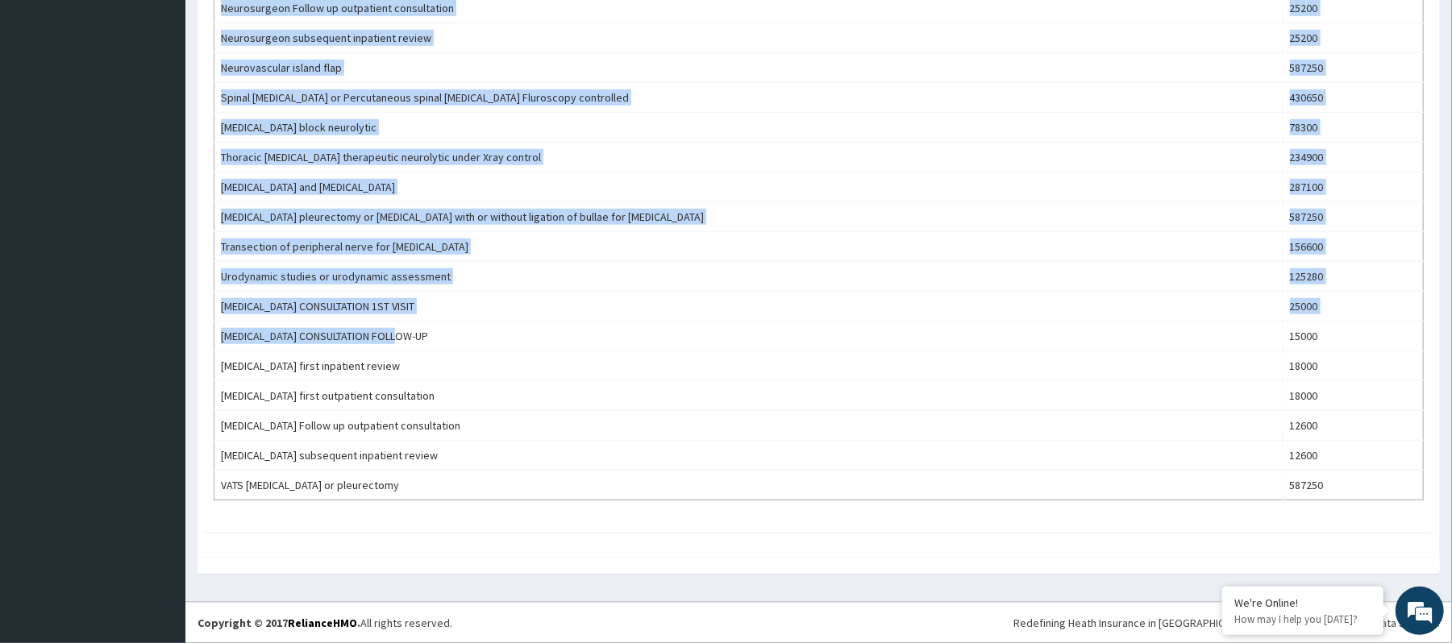
drag, startPoint x: 427, startPoint y: 335, endPoint x: 197, endPoint y: 363, distance: 231.3
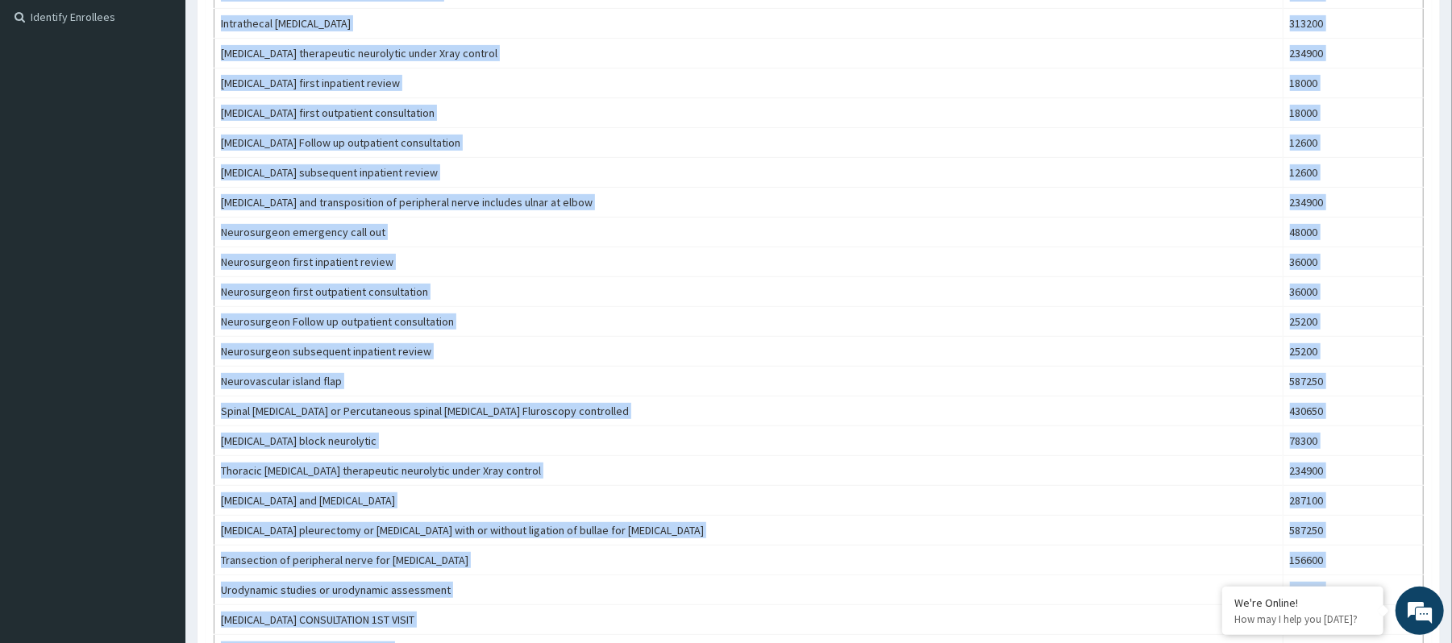
click at [191, 162] on div "Tariffs Provider - Shepherd Specialist Hospital(festac) Dental Drugs Gym Imagin…" at bounding box center [818, 273] width 1266 height 1261
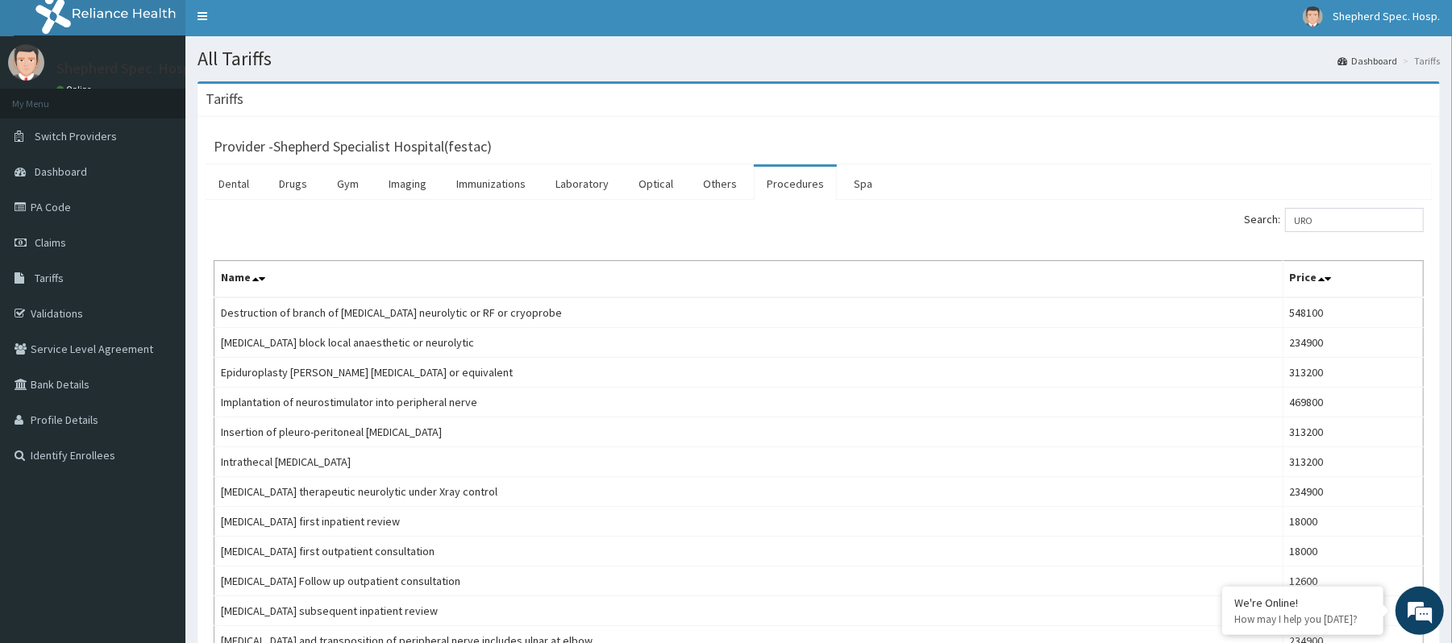
scroll to position [0, 0]
